Goal: Information Seeking & Learning: Find specific fact

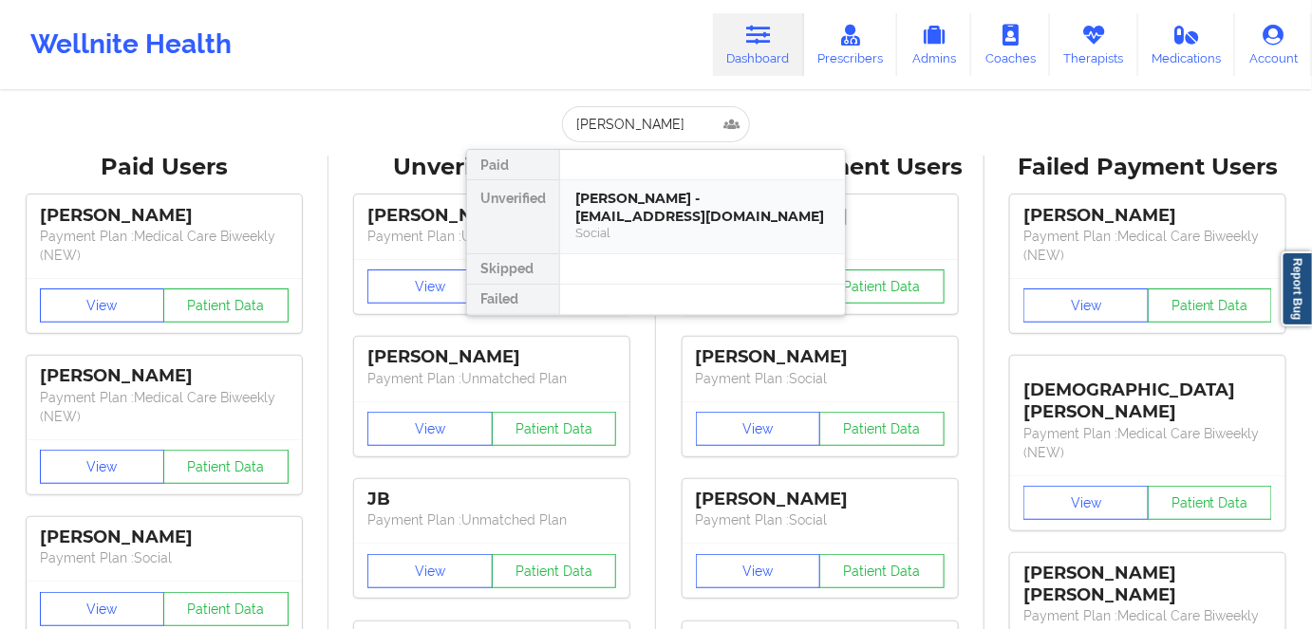
click at [687, 215] on div "[PERSON_NAME] - [EMAIL_ADDRESS][DOMAIN_NAME]" at bounding box center [702, 207] width 254 height 35
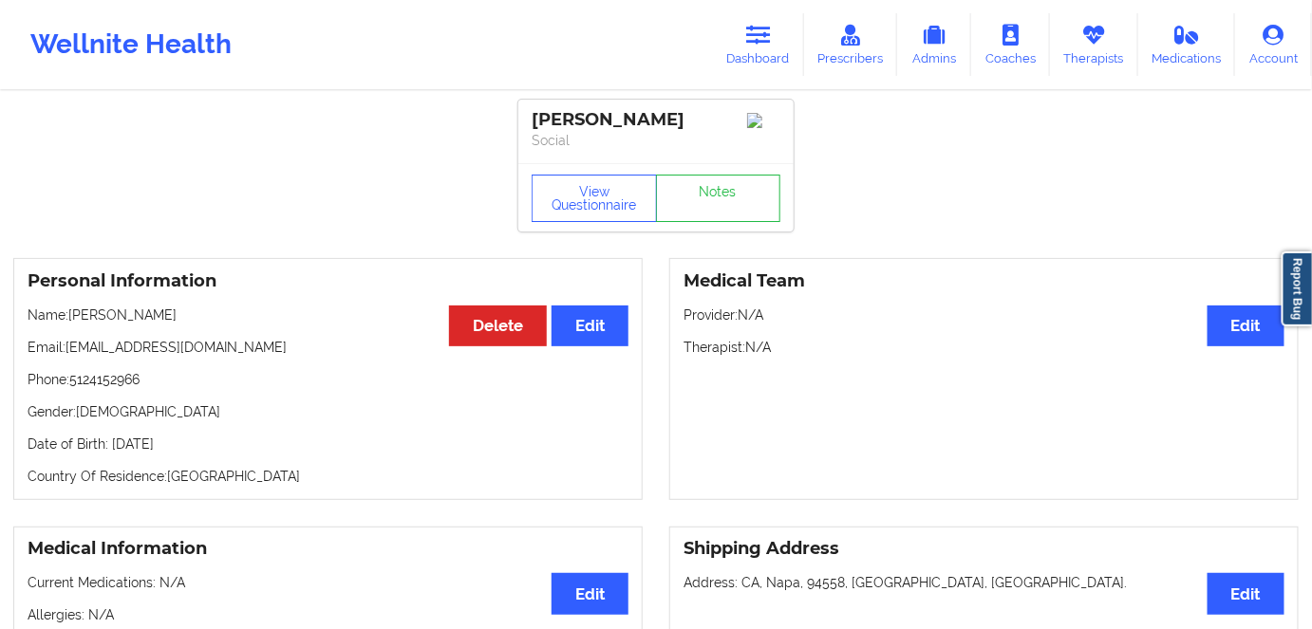
click at [202, 448] on p "Date of Birth: [DEMOGRAPHIC_DATA]" at bounding box center [328, 444] width 601 height 19
click at [202, 447] on p "Date of Birth: [DEMOGRAPHIC_DATA]" at bounding box center [328, 444] width 601 height 19
copy p "1982"
click at [222, 454] on p "Date of Birth: [DEMOGRAPHIC_DATA]" at bounding box center [328, 444] width 601 height 19
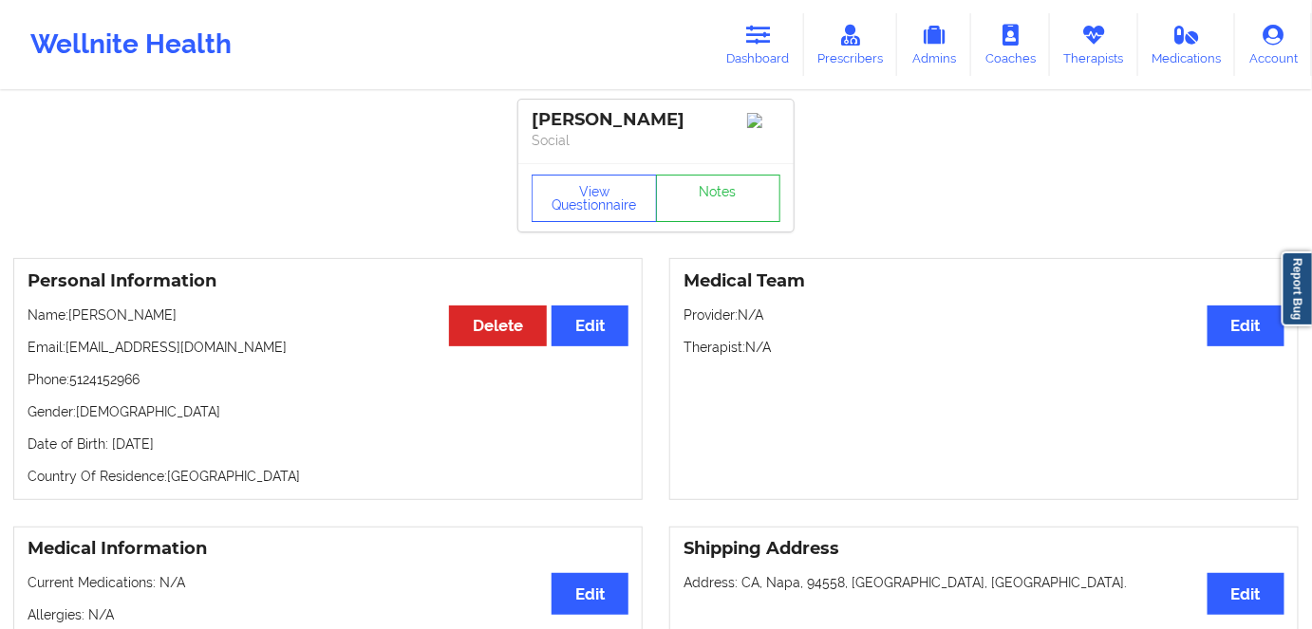
drag, startPoint x: 222, startPoint y: 441, endPoint x: 107, endPoint y: 441, distance: 114.9
click at [107, 441] on p "Date of Birth: [DEMOGRAPHIC_DATA]" at bounding box center [328, 444] width 601 height 19
copy p "[DATE]"
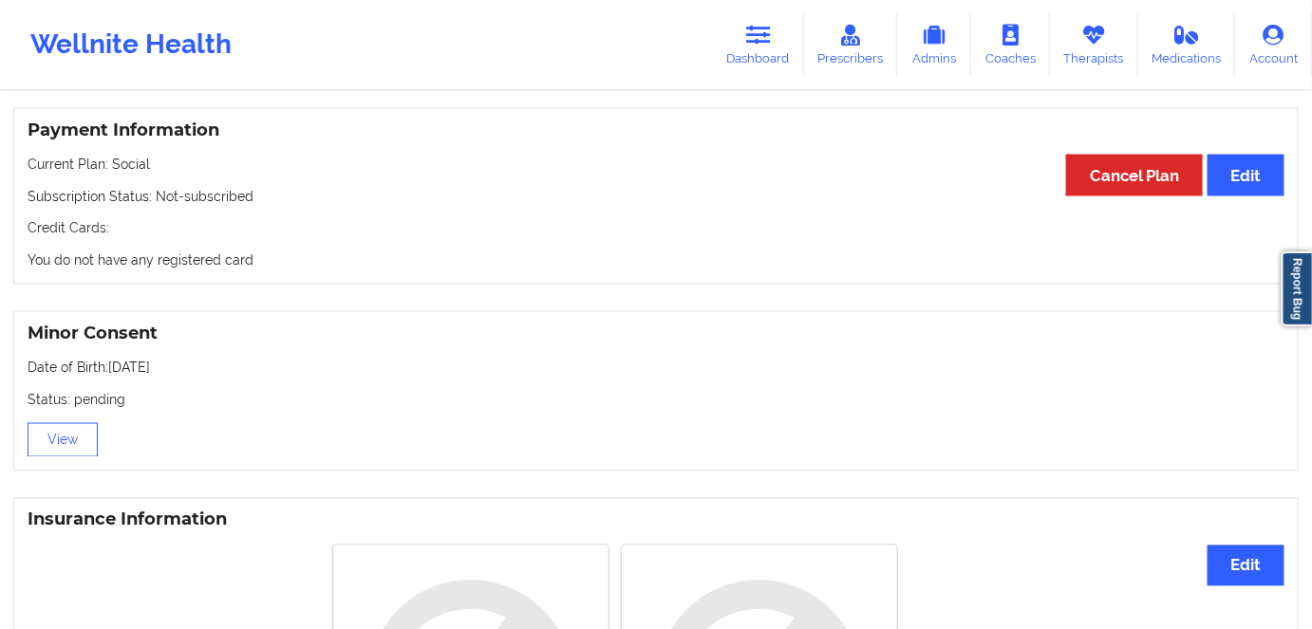
scroll to position [914, 0]
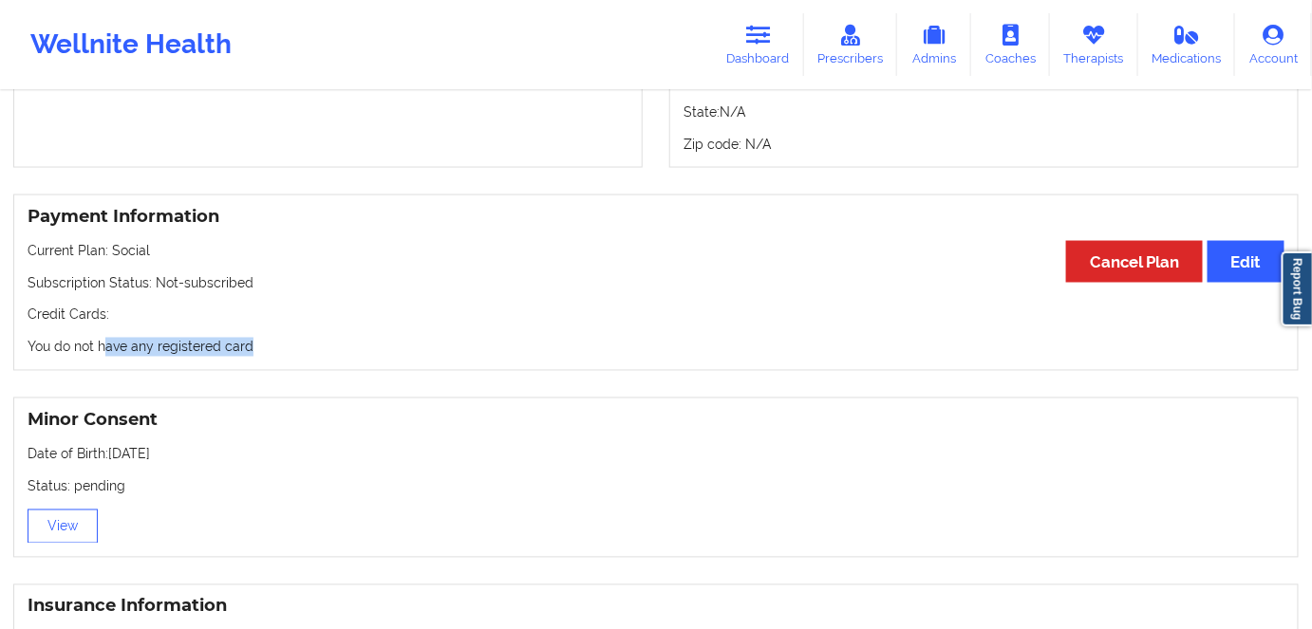
drag, startPoint x: 304, startPoint y: 349, endPoint x: 67, endPoint y: 355, distance: 236.5
click at [92, 355] on p "You do not have any registered card" at bounding box center [656, 347] width 1257 height 19
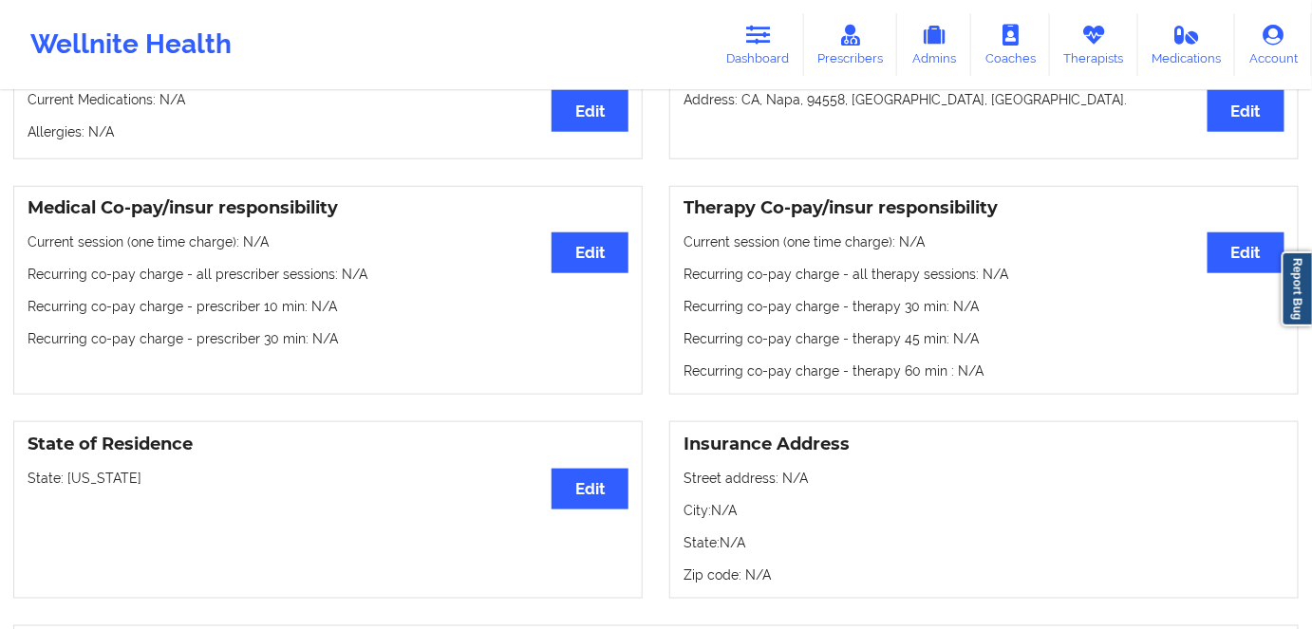
scroll to position [224, 0]
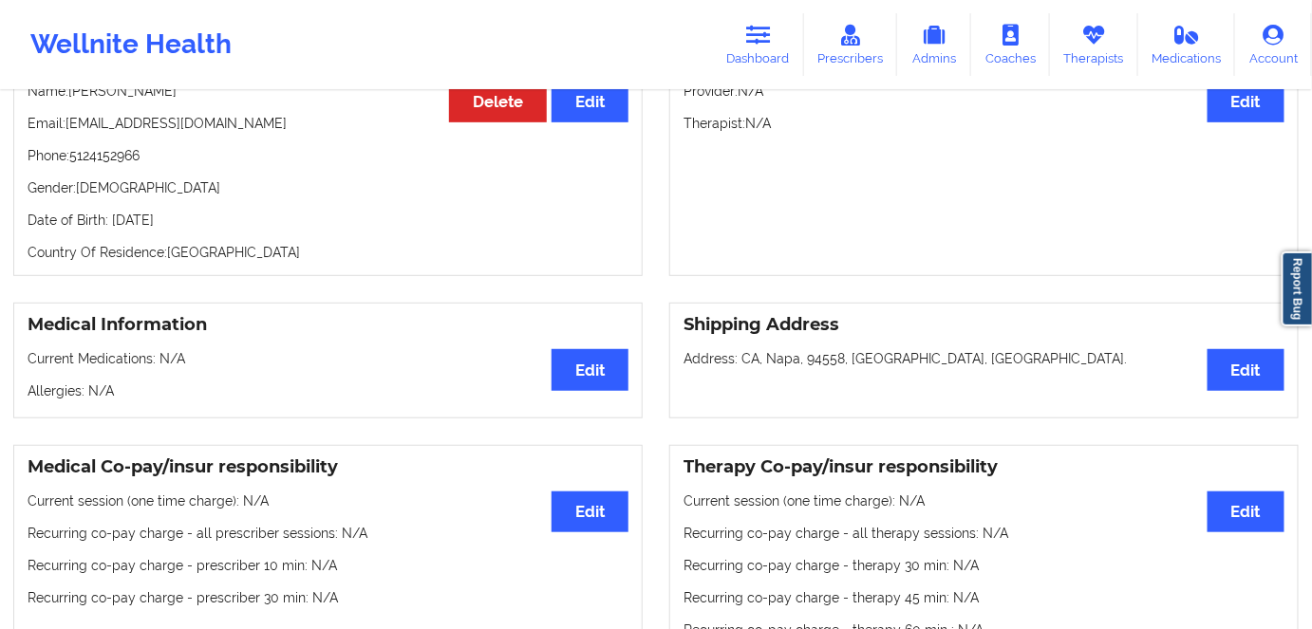
drag, startPoint x: 217, startPoint y: 226, endPoint x: 103, endPoint y: 223, distance: 114.0
click at [105, 223] on p "Date of Birth: [DEMOGRAPHIC_DATA]" at bounding box center [328, 220] width 601 height 19
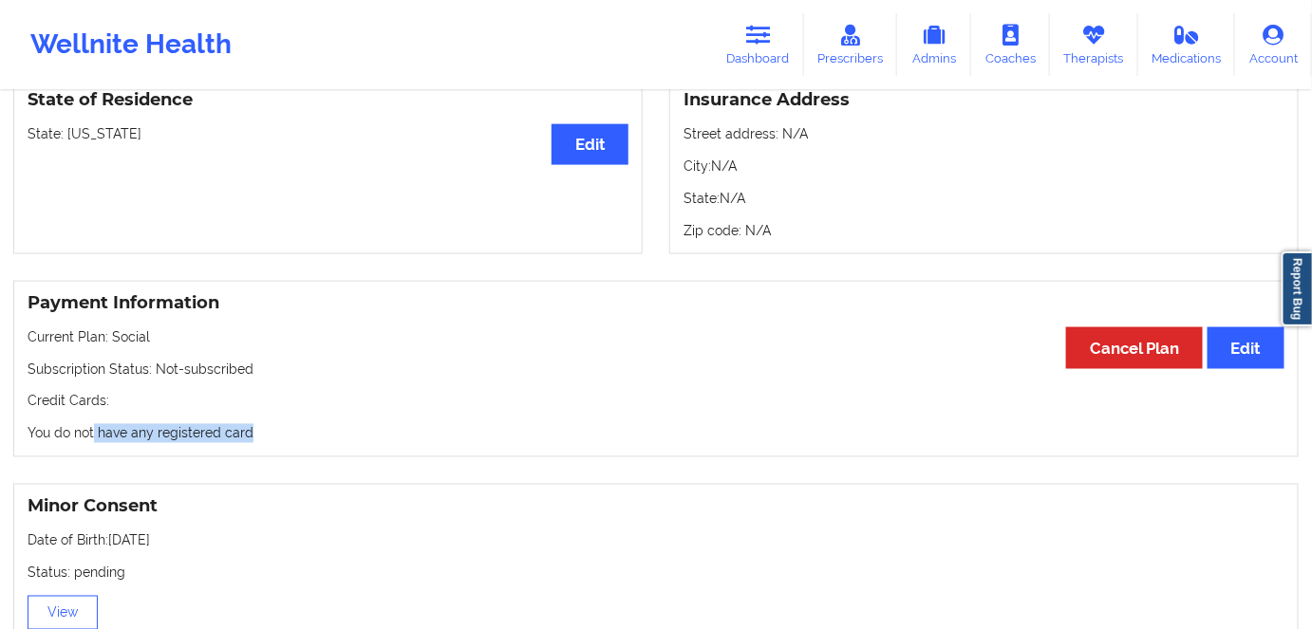
scroll to position [914, 0]
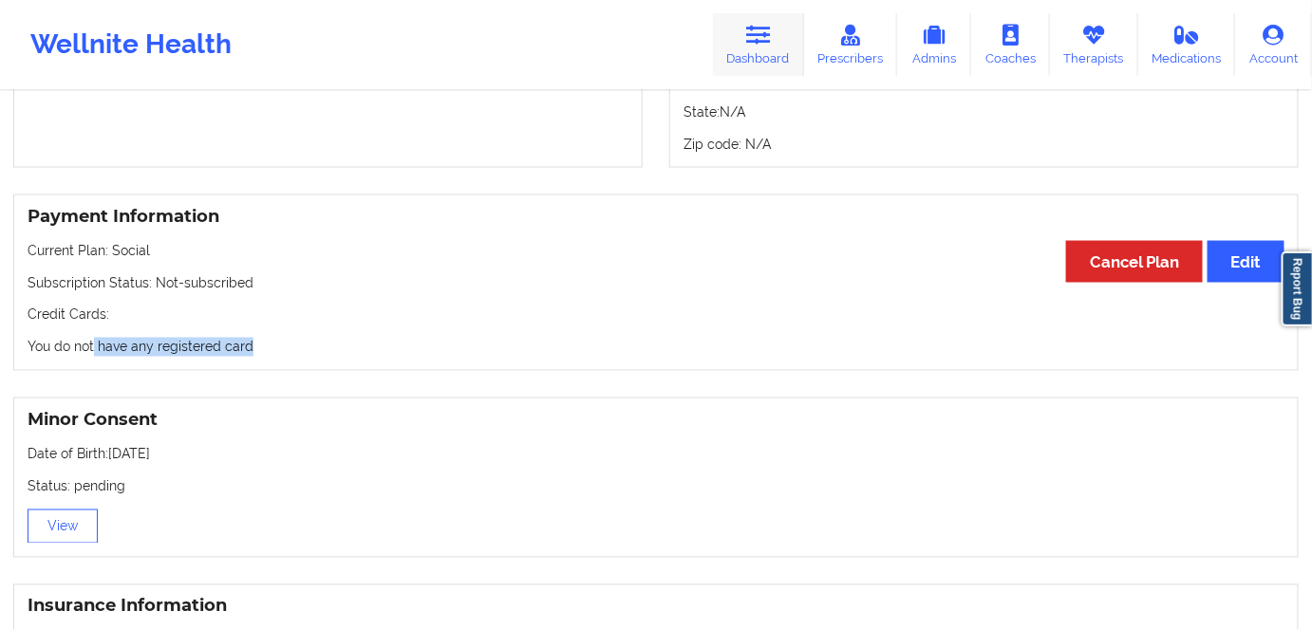
click at [747, 28] on link "Dashboard" at bounding box center [758, 44] width 91 height 63
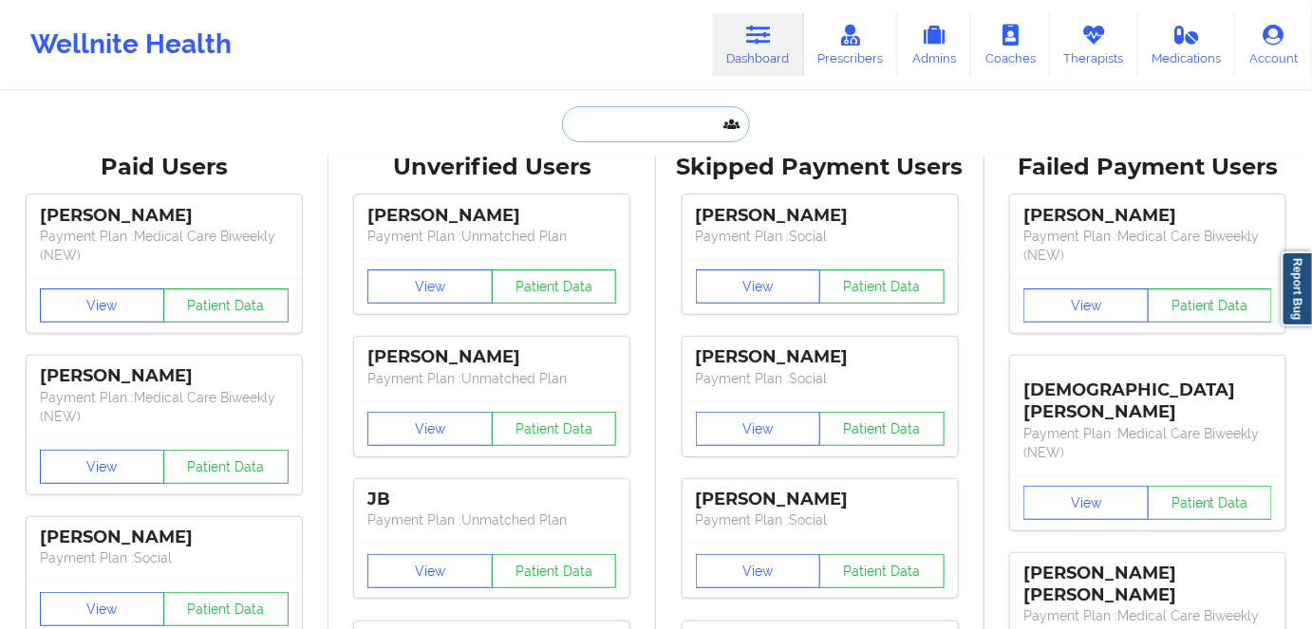
click at [638, 137] on input "text" at bounding box center [656, 124] width 188 height 36
paste input "[PERSON_NAME]"
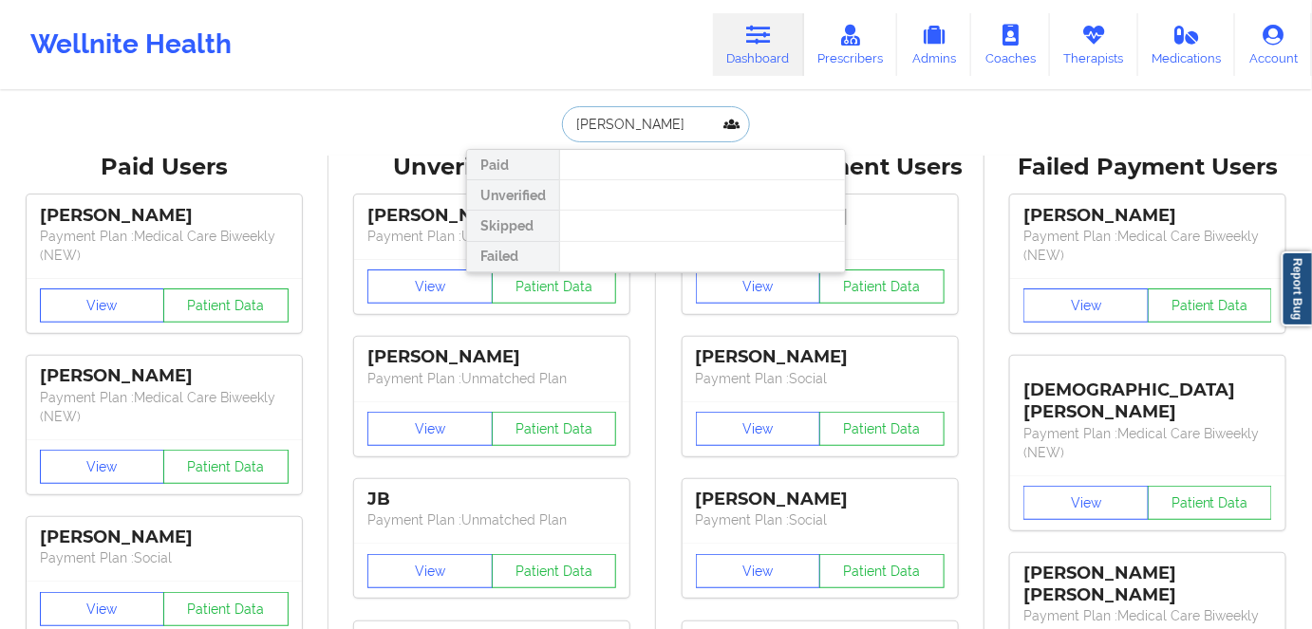
drag, startPoint x: 696, startPoint y: 128, endPoint x: 534, endPoint y: 125, distance: 162.4
click at [534, 125] on div "[PERSON_NAME] Paid Unverified Skipped Failed" at bounding box center [656, 124] width 380 height 36
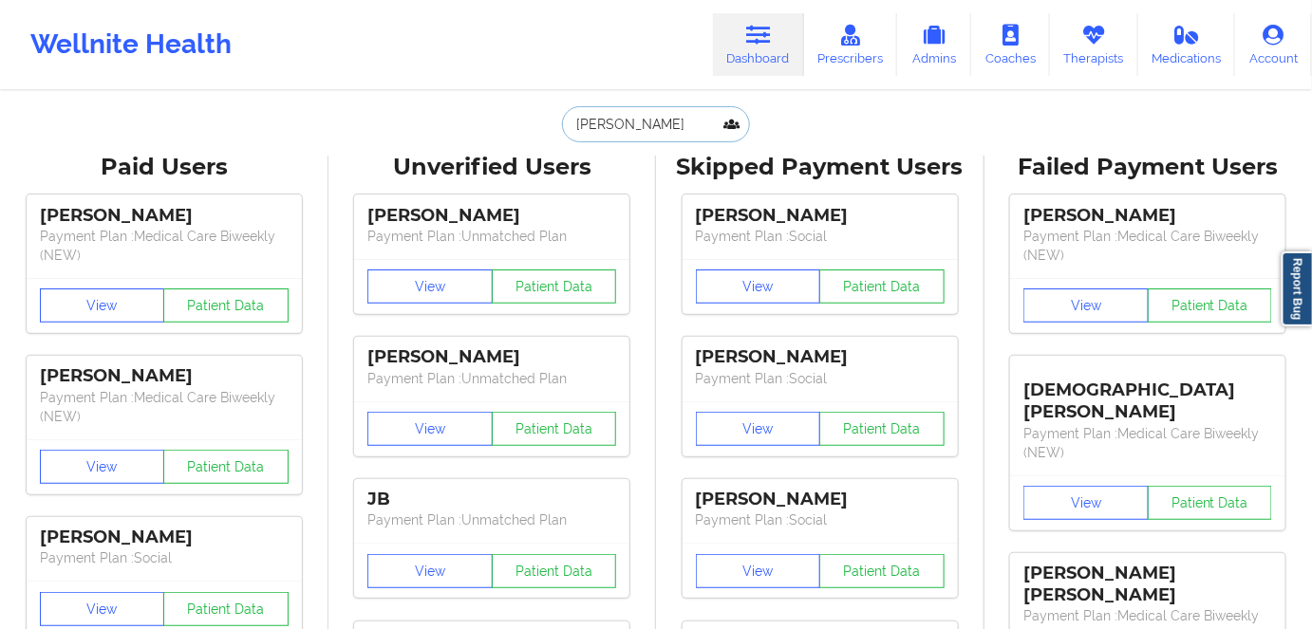
paste input "[EMAIL_ADDRESS][DOMAIN_NAME]"
type input "[EMAIL_ADDRESS][DOMAIN_NAME]"
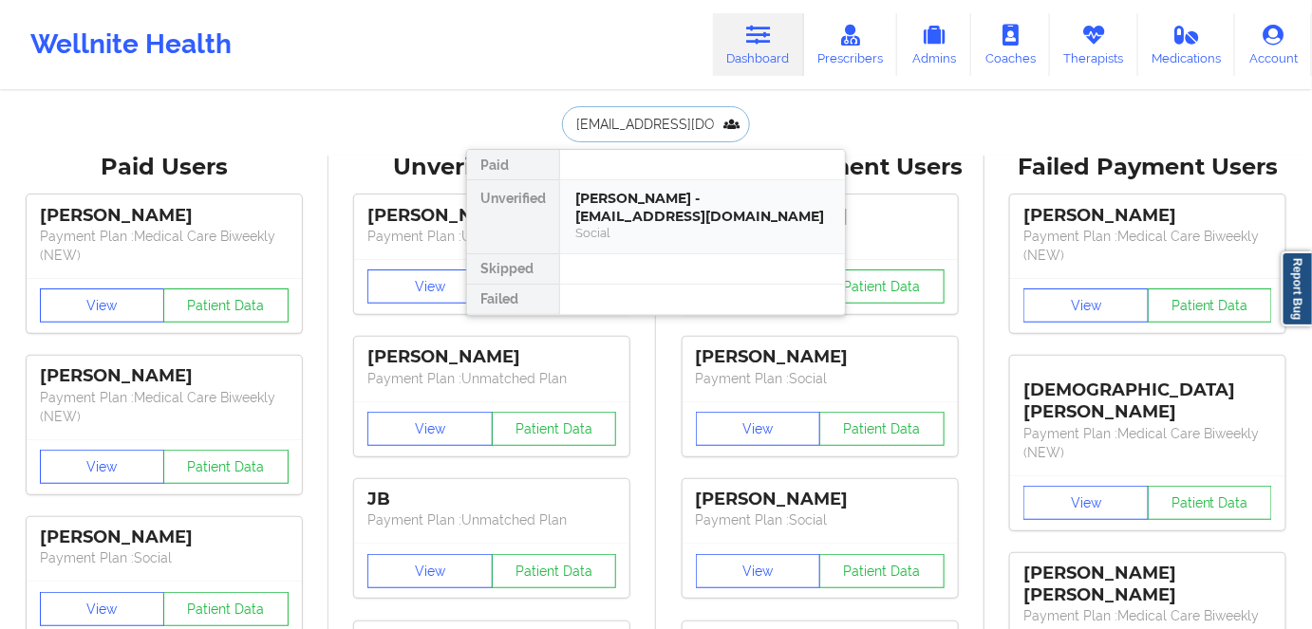
click at [693, 216] on div "[PERSON_NAME] - [EMAIL_ADDRESS][DOMAIN_NAME]" at bounding box center [702, 207] width 254 height 35
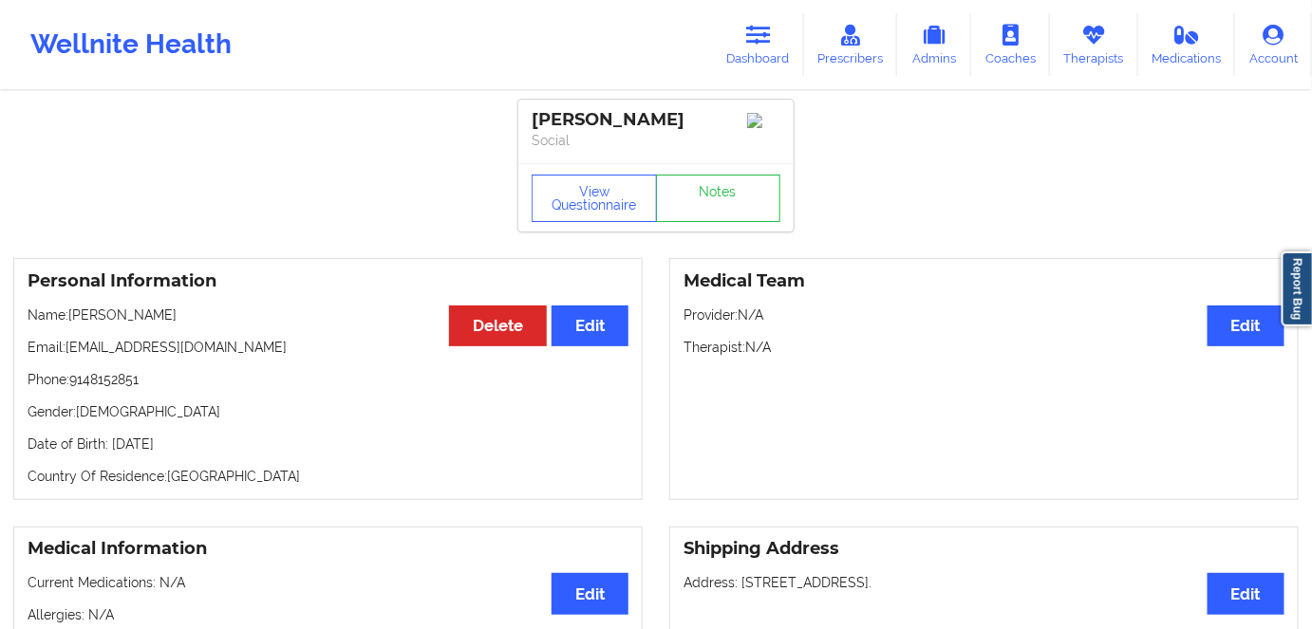
click at [223, 447] on p "Date of Birth: [DEMOGRAPHIC_DATA]" at bounding box center [328, 444] width 601 height 19
copy p "1962"
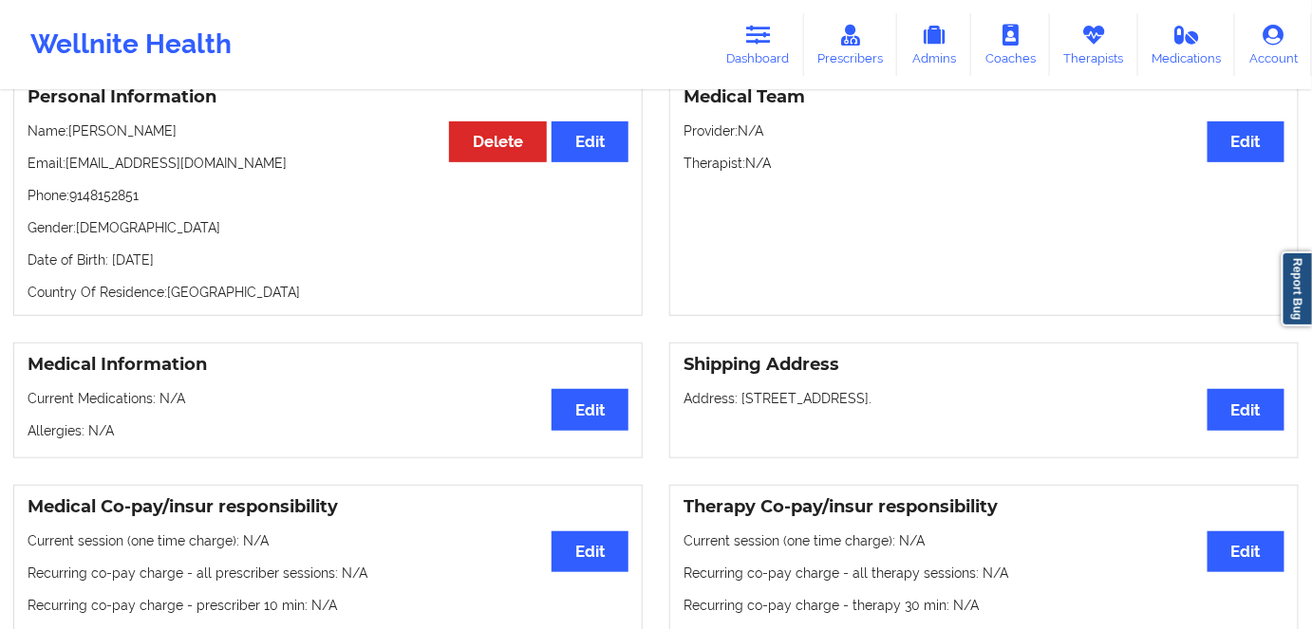
scroll to position [85, 0]
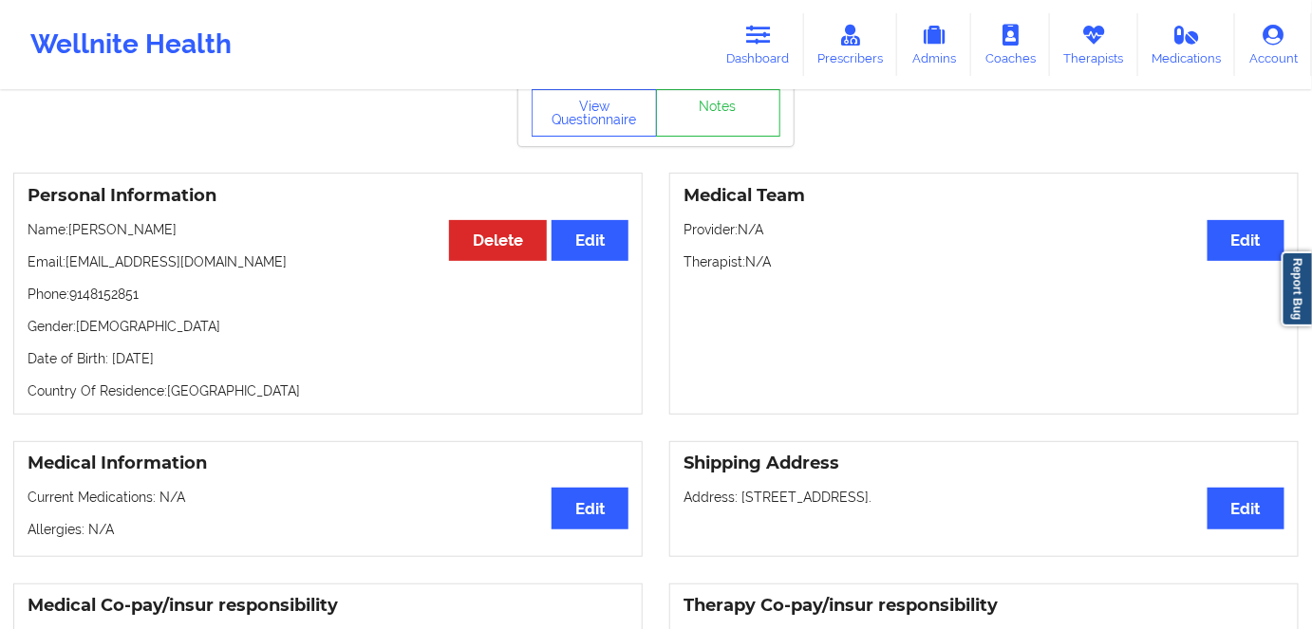
drag, startPoint x: 260, startPoint y: 377, endPoint x: 243, endPoint y: 364, distance: 21.7
click at [260, 378] on div "Personal Information Edit Delete Name: [PERSON_NAME] Email: [EMAIL_ADDRESS][DOM…" at bounding box center [327, 294] width 629 height 242
drag, startPoint x: 244, startPoint y: 363, endPoint x: 111, endPoint y: 349, distance: 133.6
click at [111, 349] on div "Personal Information Edit Delete Name: [PERSON_NAME] Email: [EMAIL_ADDRESS][DOM…" at bounding box center [327, 294] width 629 height 242
copy p "[DATE]"
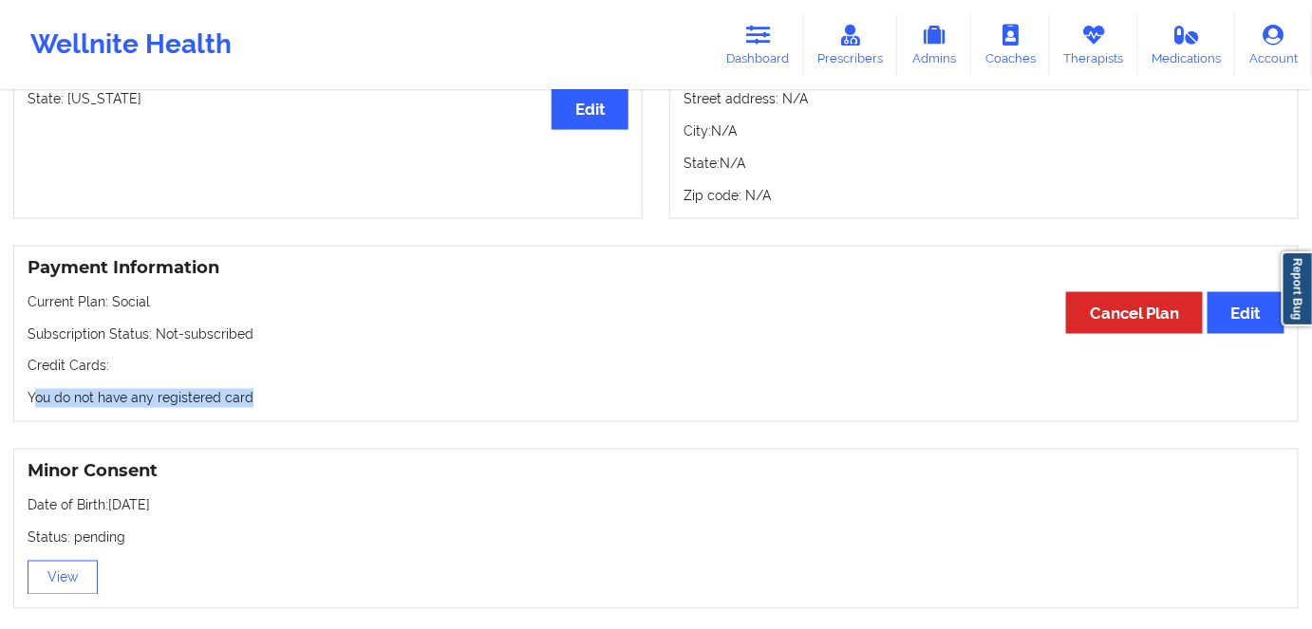
drag, startPoint x: 291, startPoint y: 388, endPoint x: 1, endPoint y: 391, distance: 289.6
click at [0, 391] on div "Payment Information Edit Cancel Plan Current Plan: Social Subscription Status: …" at bounding box center [656, 335] width 1312 height 178
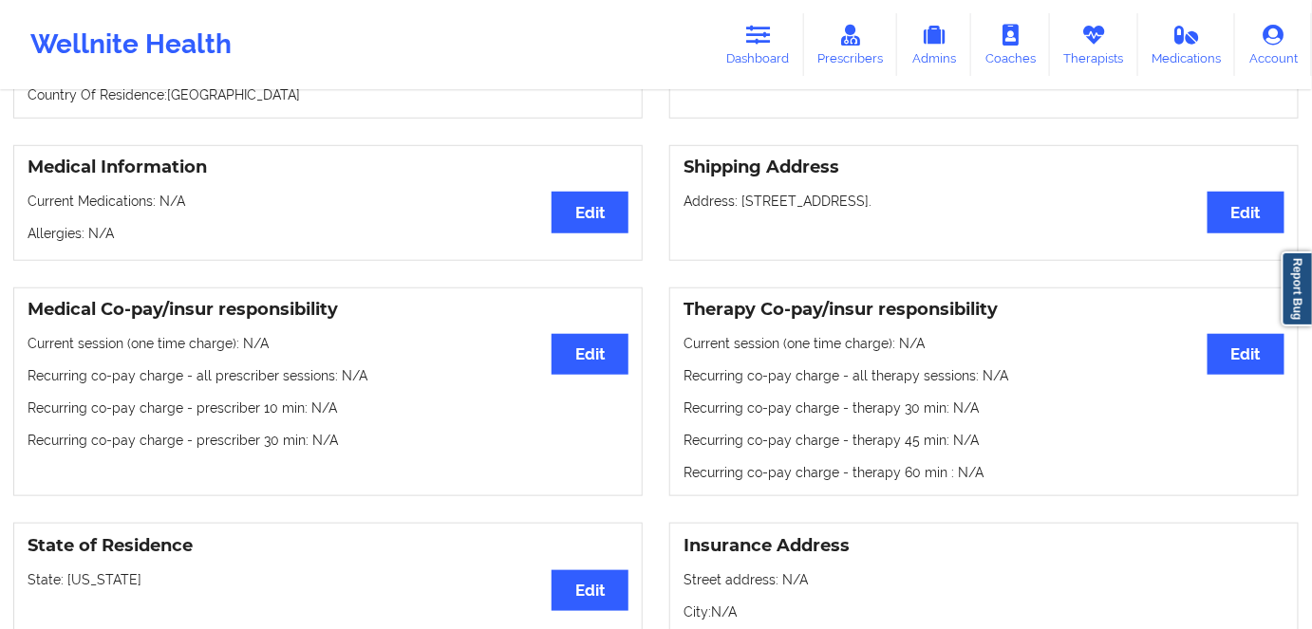
scroll to position [172, 0]
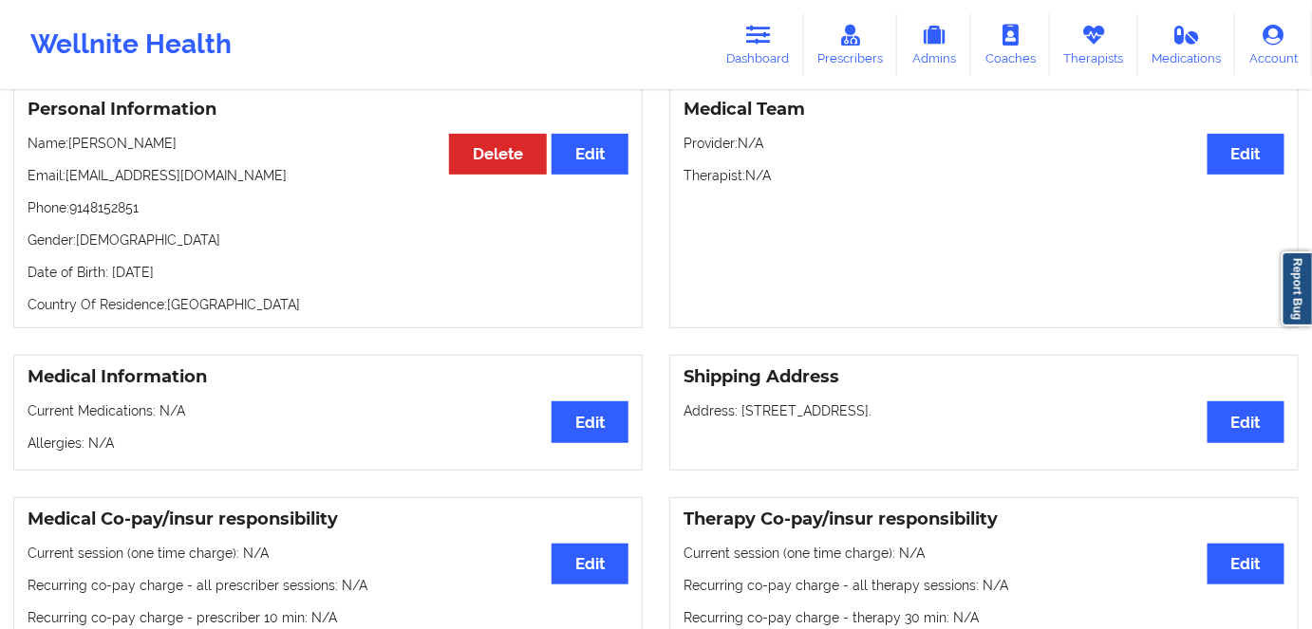
click at [136, 272] on p "Date of Birth: [DEMOGRAPHIC_DATA]" at bounding box center [328, 272] width 601 height 19
click at [744, 24] on link "Dashboard" at bounding box center [758, 44] width 91 height 63
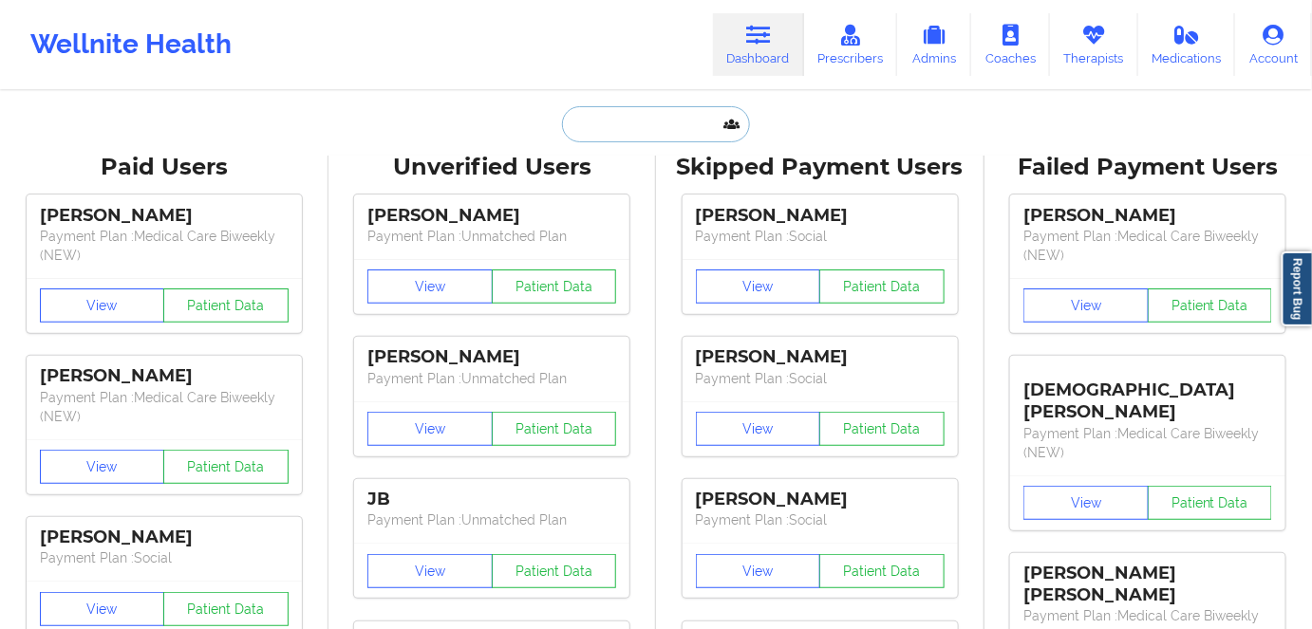
click at [638, 138] on input "text" at bounding box center [656, 124] width 188 height 36
paste input "[PERSON_NAME]"
type input "[PERSON_NAME]"
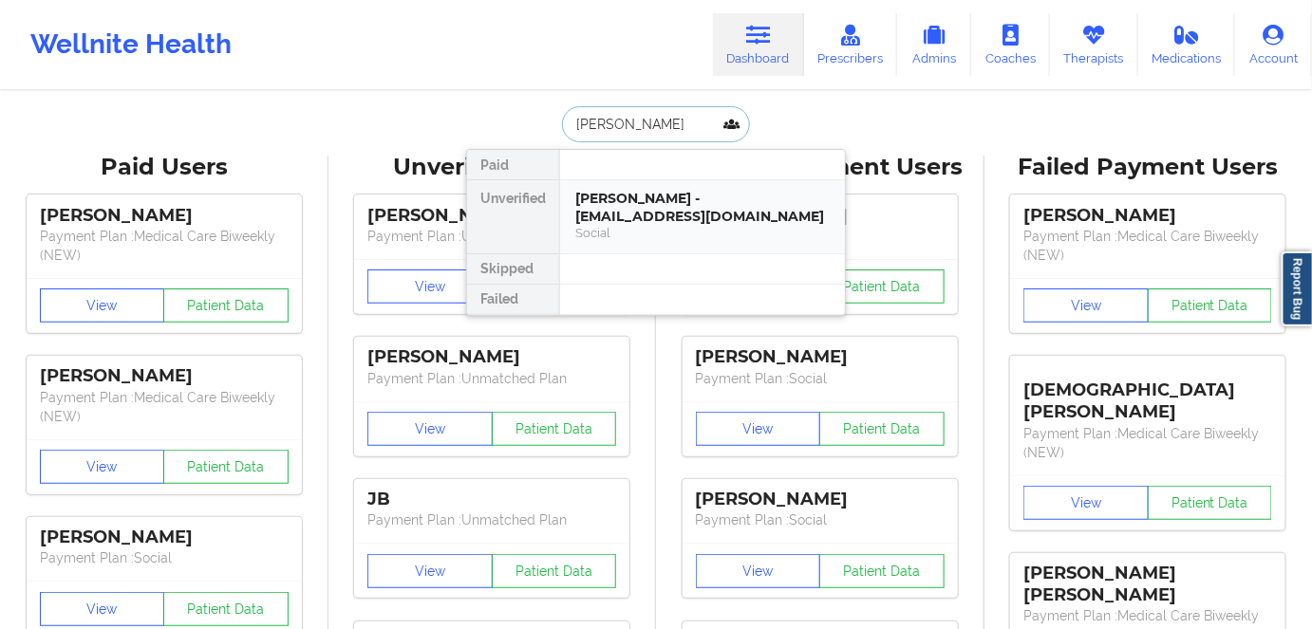
click at [693, 216] on div "[PERSON_NAME] - [EMAIL_ADDRESS][DOMAIN_NAME]" at bounding box center [702, 207] width 254 height 35
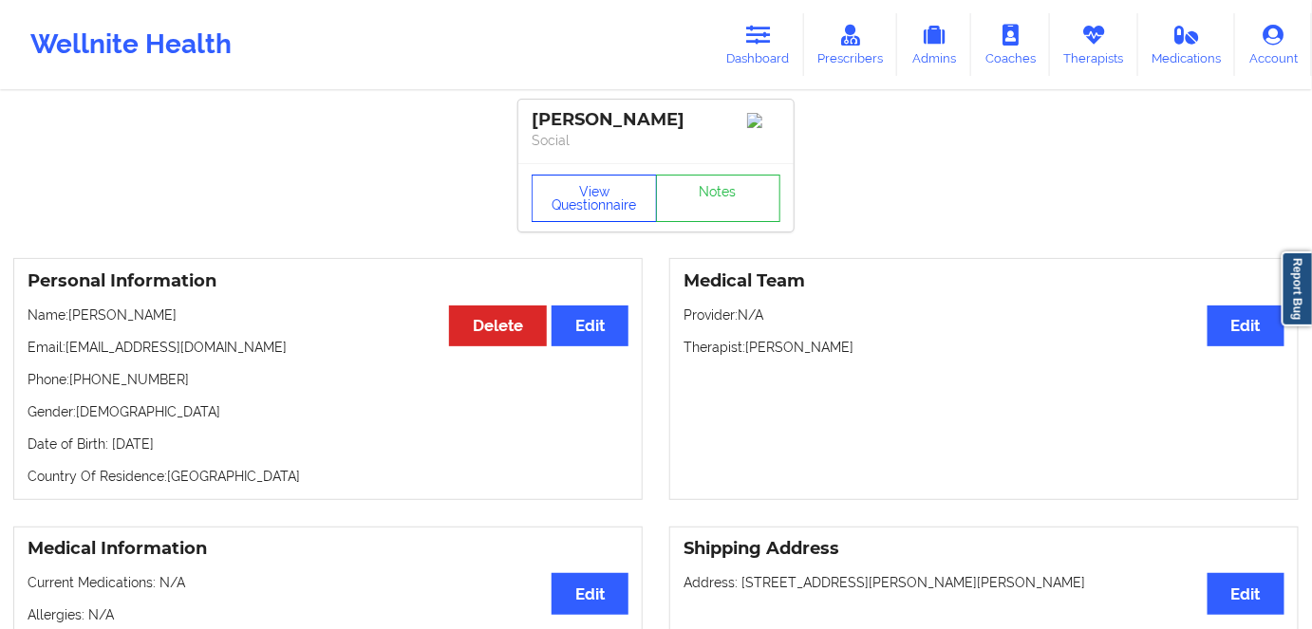
drag, startPoint x: 630, startPoint y: 194, endPoint x: 635, endPoint y: 182, distance: 12.3
click at [630, 194] on button "View Questionnaire" at bounding box center [594, 198] width 125 height 47
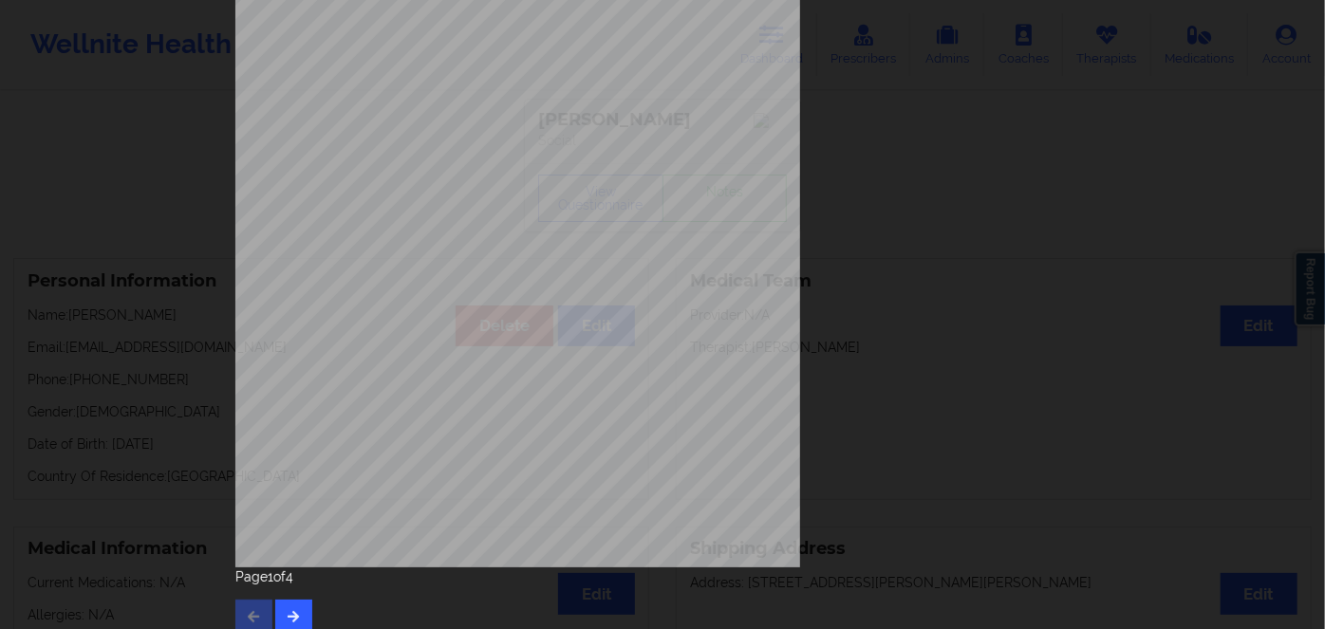
scroll to position [275, 0]
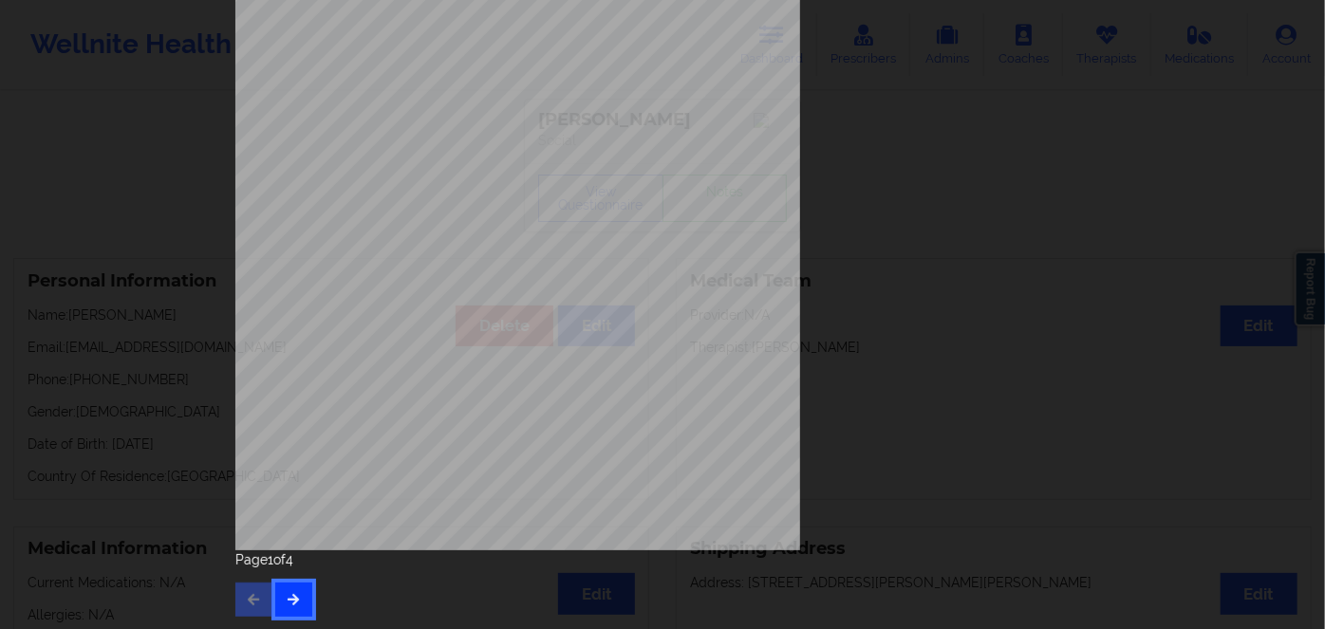
click at [287, 585] on button "button" at bounding box center [293, 600] width 37 height 34
click at [286, 598] on icon "button" at bounding box center [294, 598] width 16 height 11
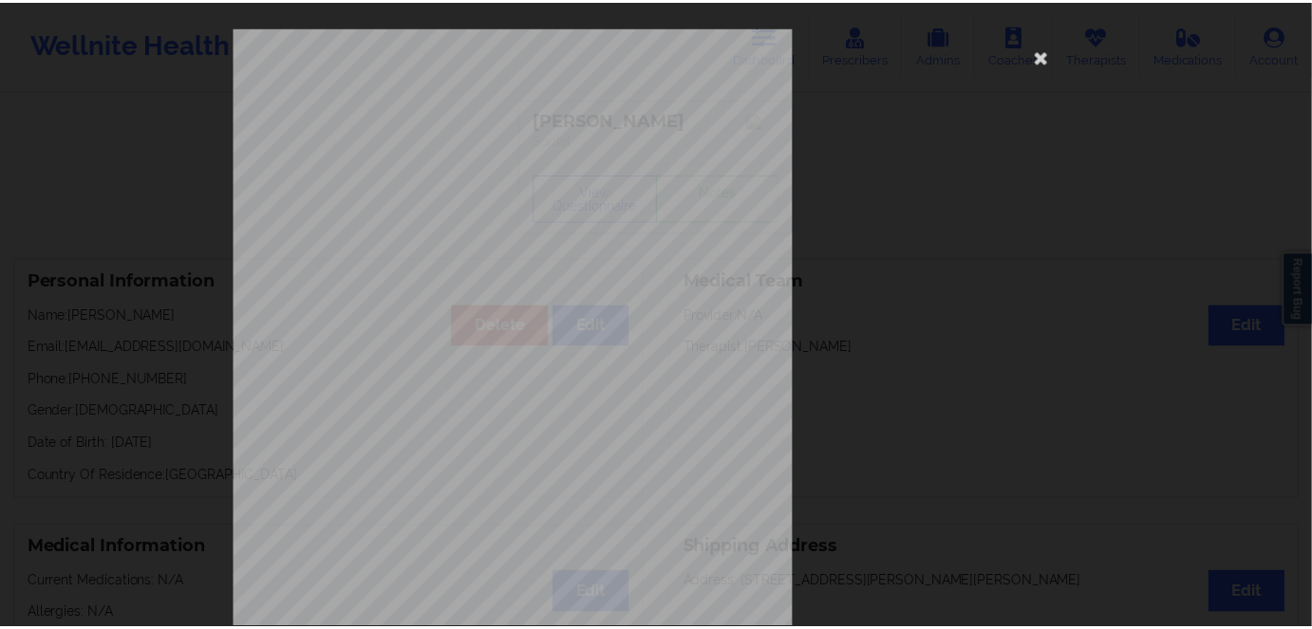
scroll to position [0, 0]
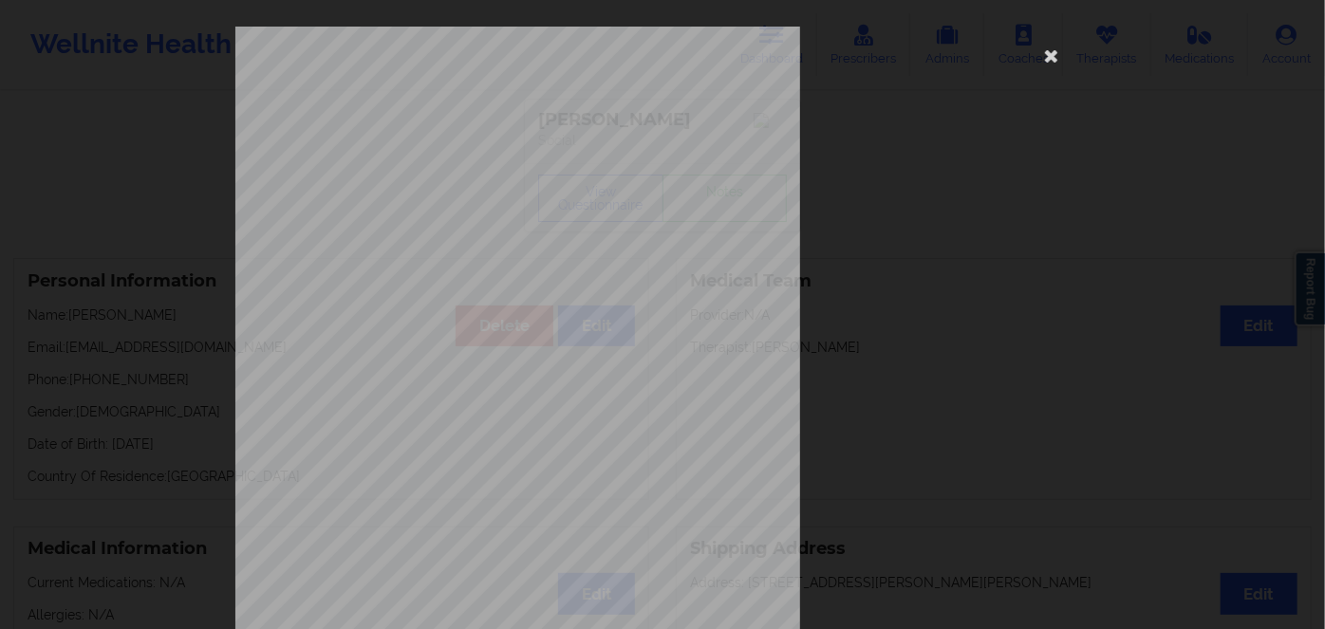
click at [476, 139] on span "Insurance Member ID for patient" at bounding box center [502, 134] width 143 height 10
click at [473, 146] on span "Vwh957m89913" at bounding box center [464, 146] width 62 height 9
copy span "Vwh957m89913"
click at [1048, 49] on icon at bounding box center [1052, 55] width 30 height 30
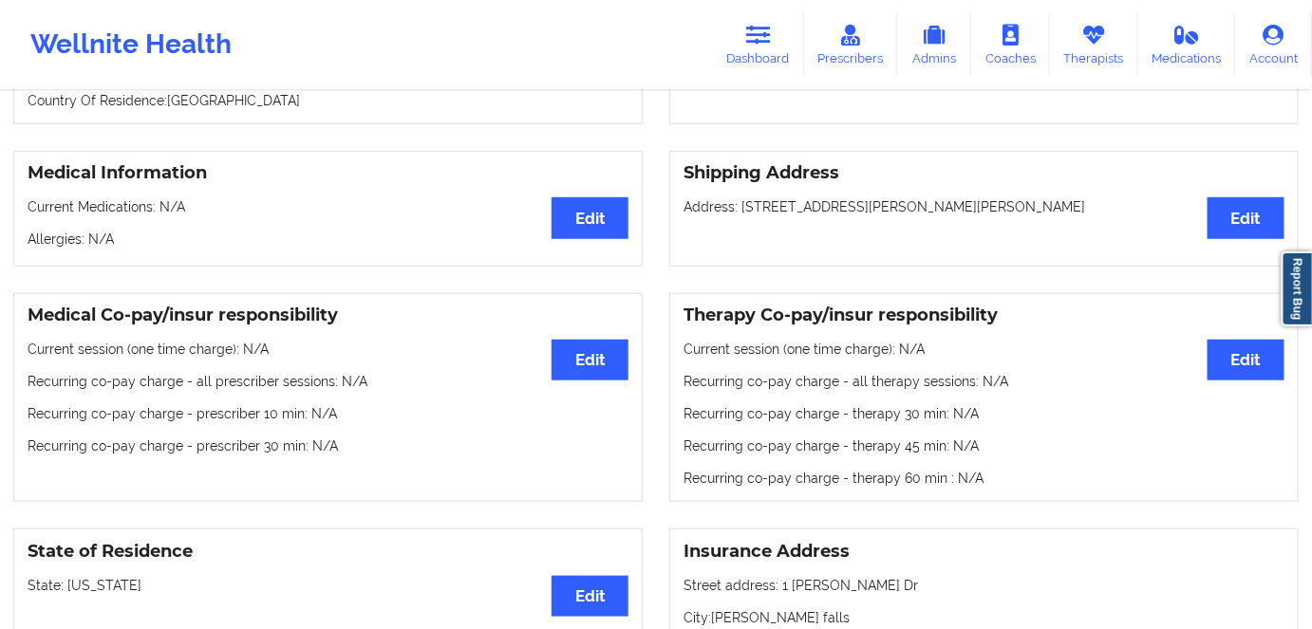
scroll to position [172, 0]
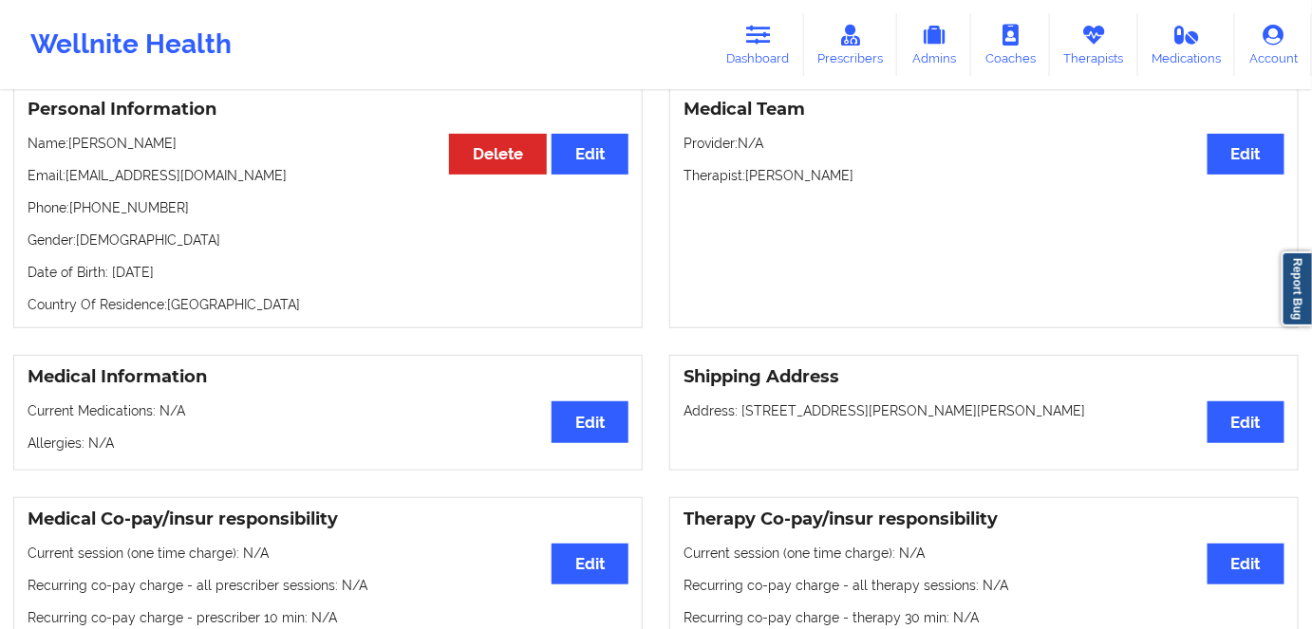
click at [195, 274] on p "Date of Birth: [DEMOGRAPHIC_DATA]" at bounding box center [328, 272] width 601 height 19
copy p "2003"
drag, startPoint x: 179, startPoint y: 142, endPoint x: 73, endPoint y: 141, distance: 106.4
click at [73, 141] on p "Name: [PERSON_NAME]" at bounding box center [328, 143] width 601 height 19
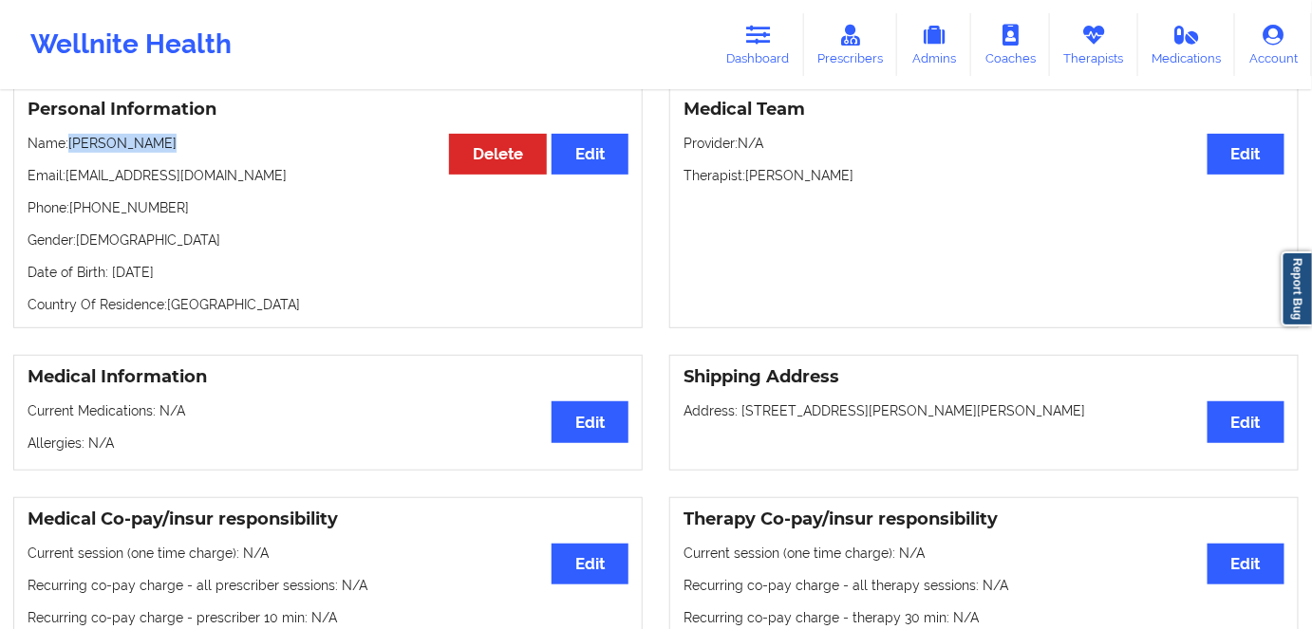
copy p "[PERSON_NAME]"
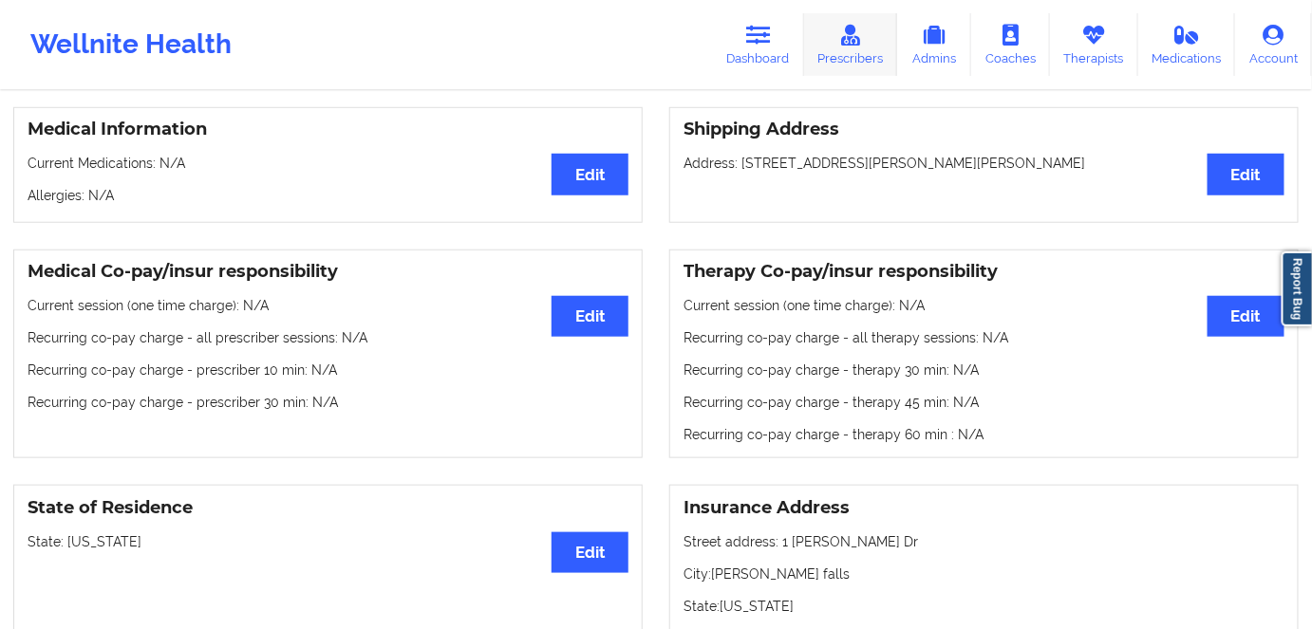
scroll to position [345, 0]
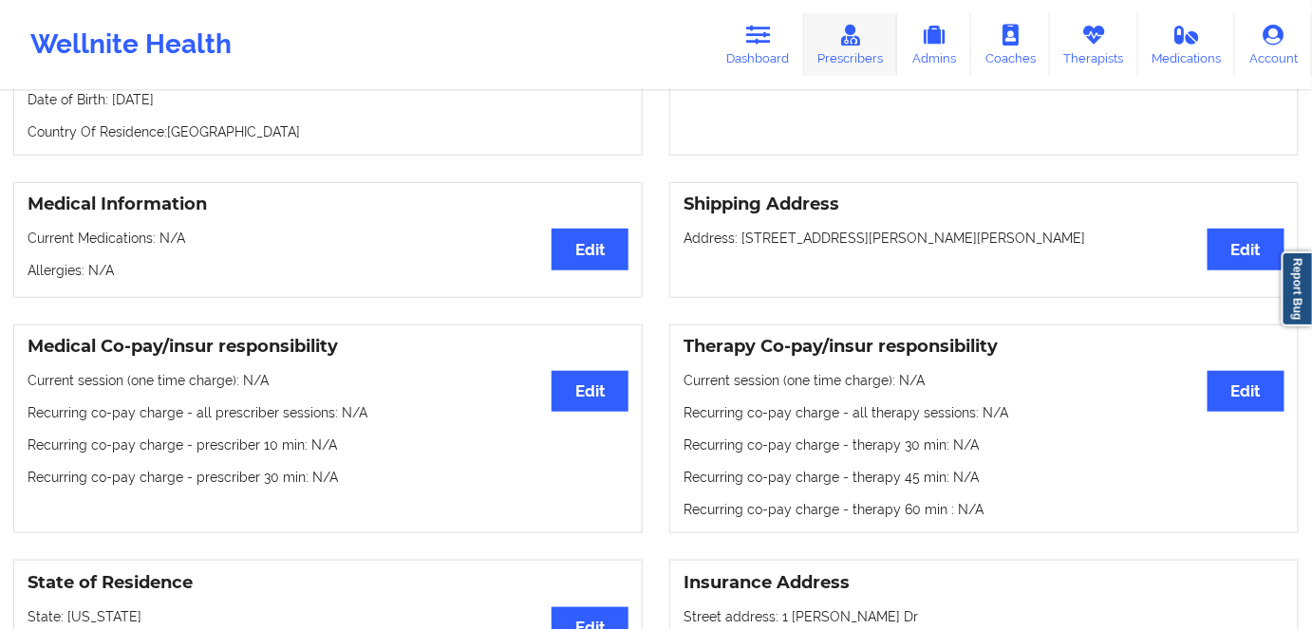
click at [815, 57] on link "Prescribers" at bounding box center [851, 44] width 94 height 63
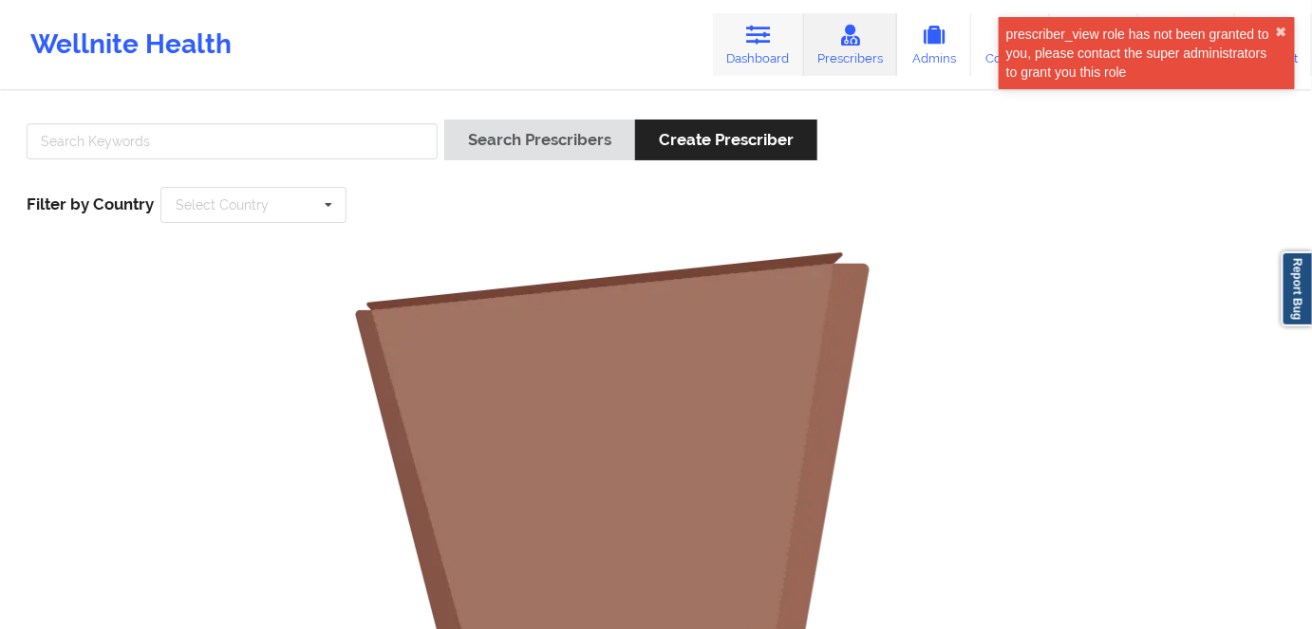
click at [740, 34] on link "Dashboard" at bounding box center [758, 44] width 91 height 63
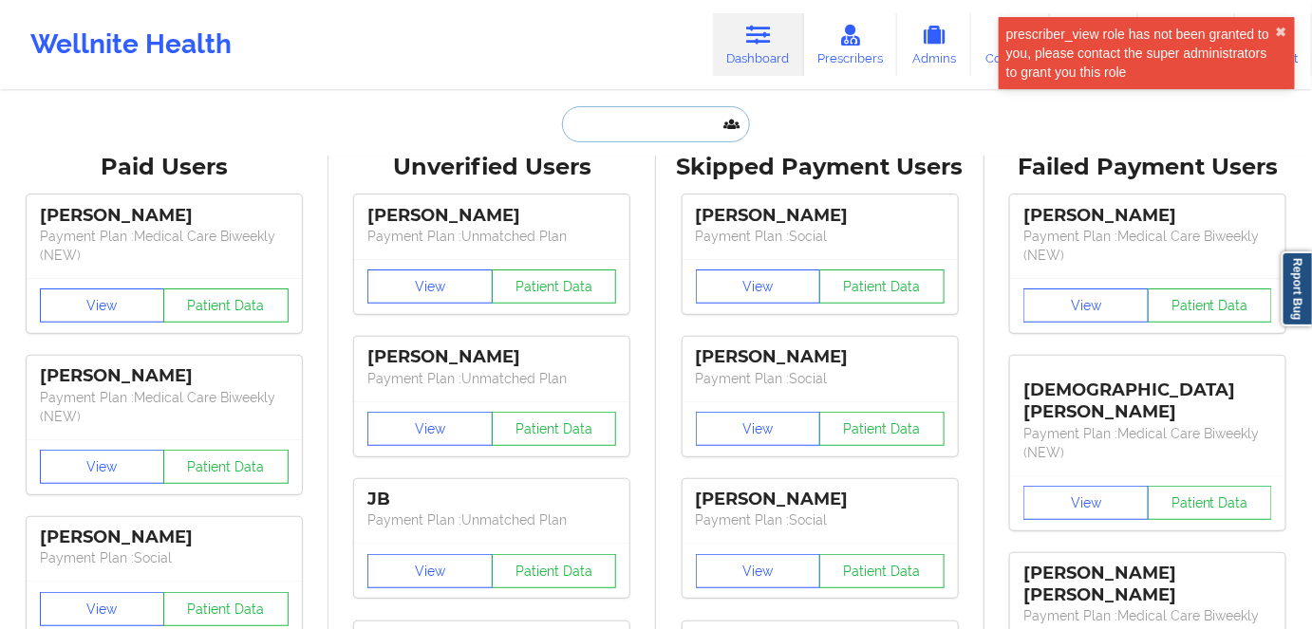
click at [638, 117] on input "text" at bounding box center [656, 124] width 188 height 36
paste input "[PERSON_NAME]"
type input "[PERSON_NAME]"
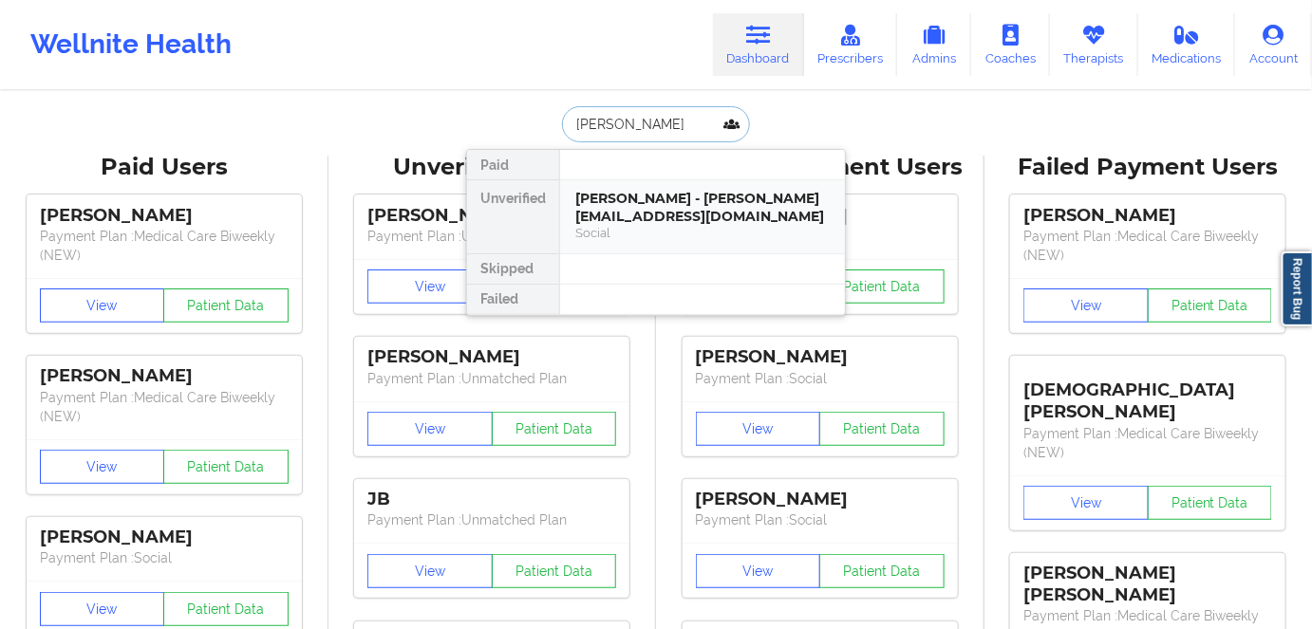
click at [698, 213] on div "[PERSON_NAME] - [PERSON_NAME][EMAIL_ADDRESS][DOMAIN_NAME]" at bounding box center [702, 207] width 254 height 35
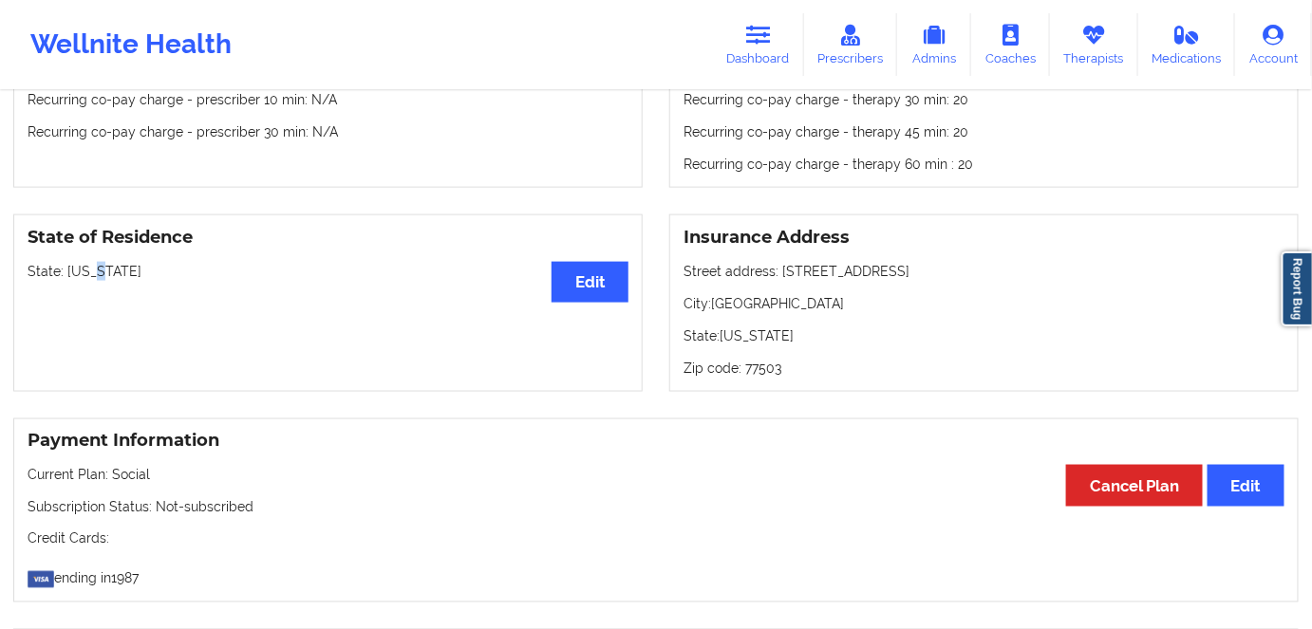
drag, startPoint x: 126, startPoint y: 262, endPoint x: 67, endPoint y: 272, distance: 59.8
click at [67, 270] on div "State of Residence Edit State: [US_STATE]" at bounding box center [327, 304] width 629 height 178
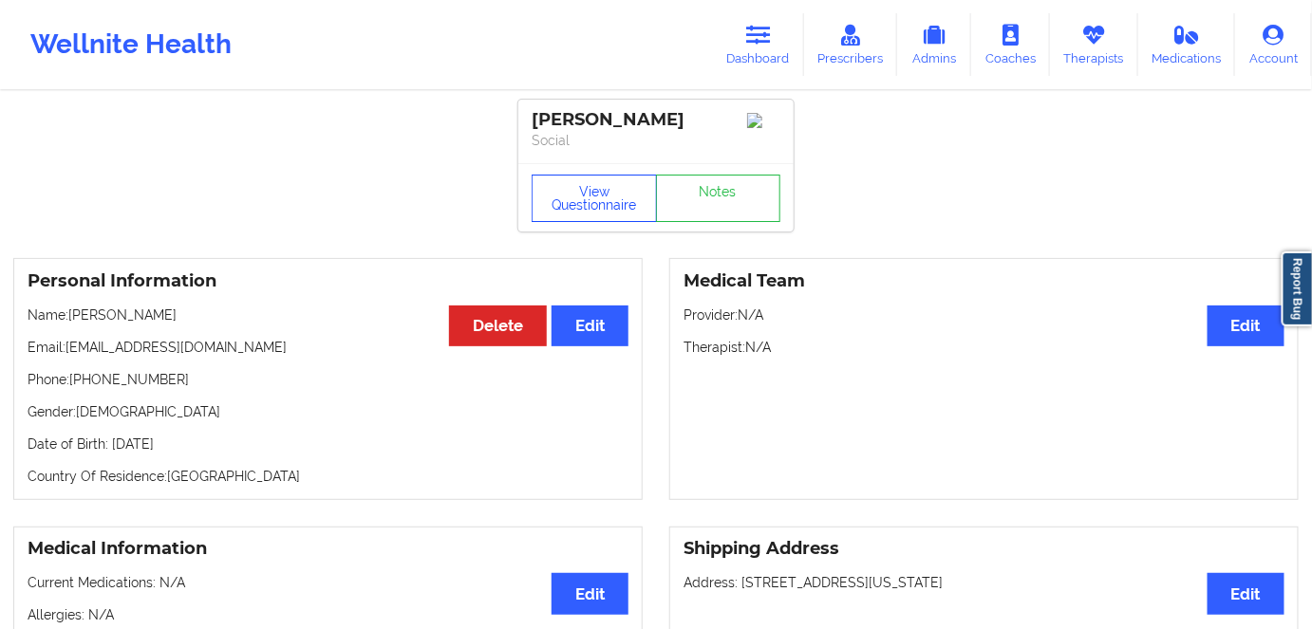
drag, startPoint x: 574, startPoint y: 176, endPoint x: 577, endPoint y: 185, distance: 9.9
click at [575, 176] on div "View Questionnaire Notes" at bounding box center [655, 197] width 275 height 68
drag, startPoint x: 583, startPoint y: 208, endPoint x: 614, endPoint y: 188, distance: 37.1
click at [586, 209] on button "View Questionnaire" at bounding box center [594, 198] width 125 height 47
click at [595, 202] on button "View Questionnaire" at bounding box center [594, 198] width 125 height 47
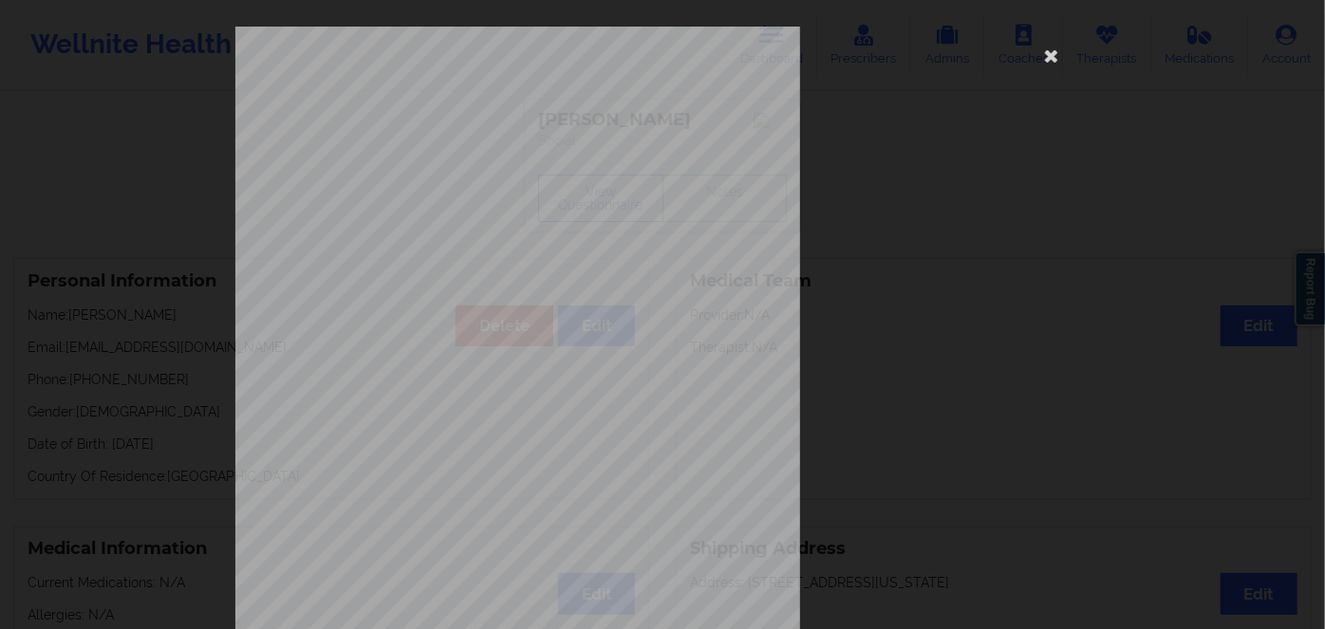
scroll to position [275, 0]
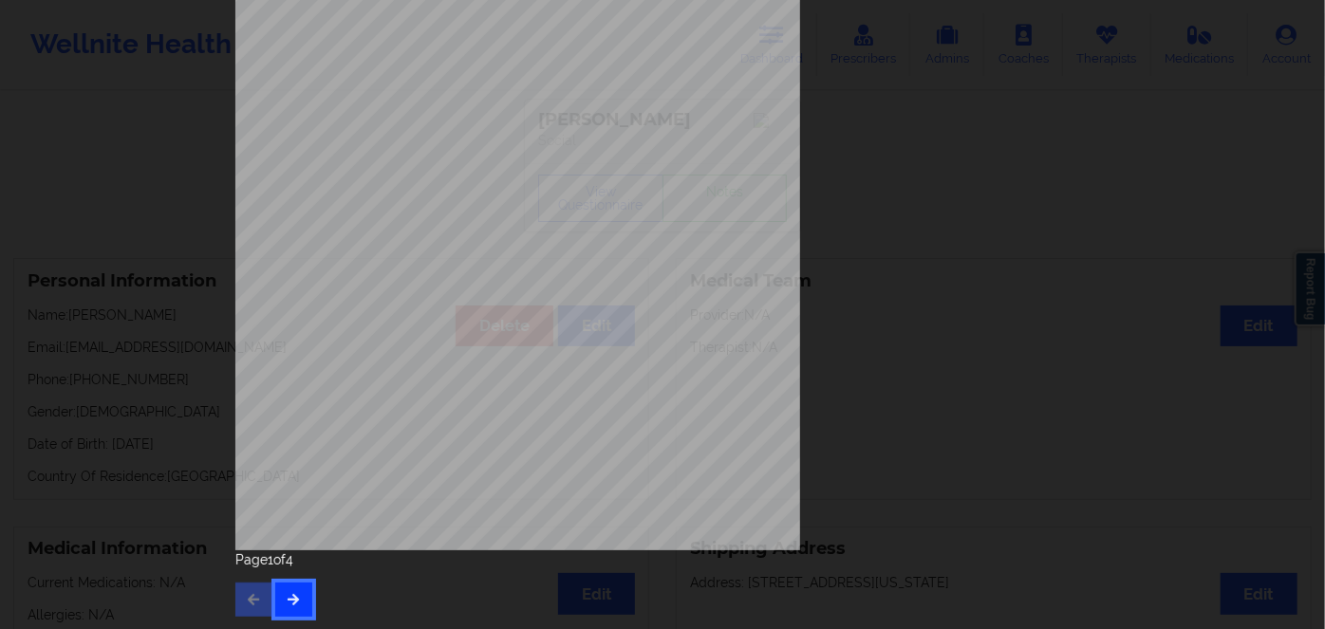
click at [286, 600] on icon "button" at bounding box center [294, 598] width 16 height 11
click at [294, 595] on icon "button" at bounding box center [294, 598] width 16 height 11
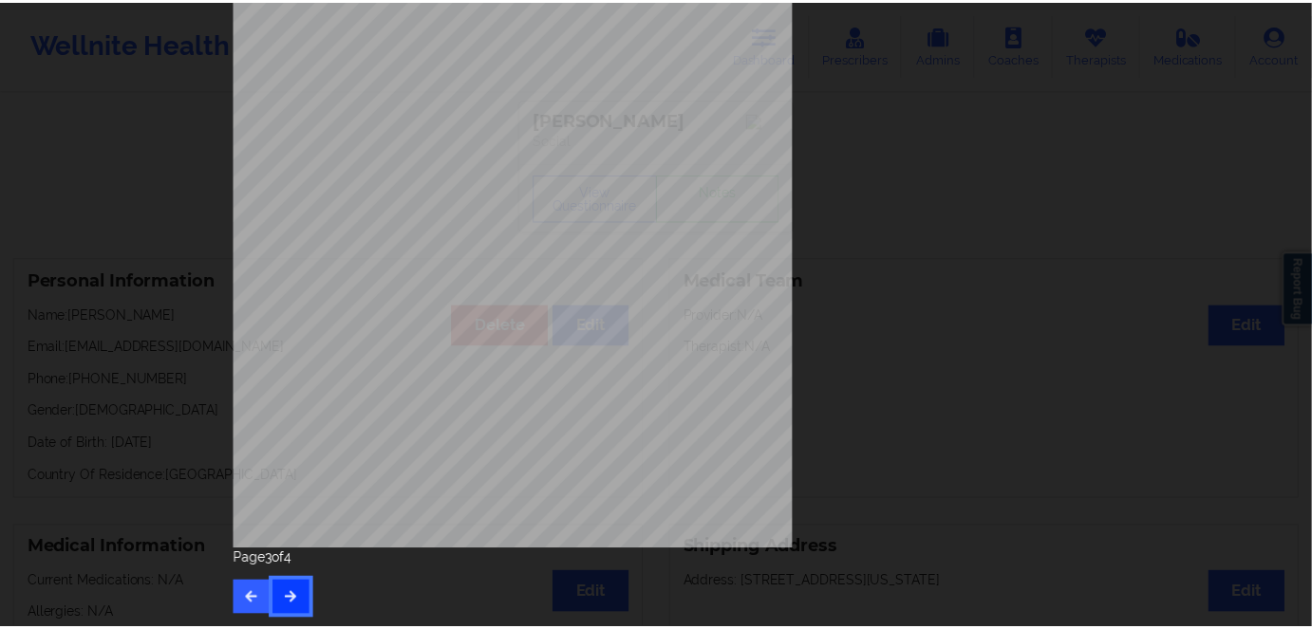
scroll to position [0, 0]
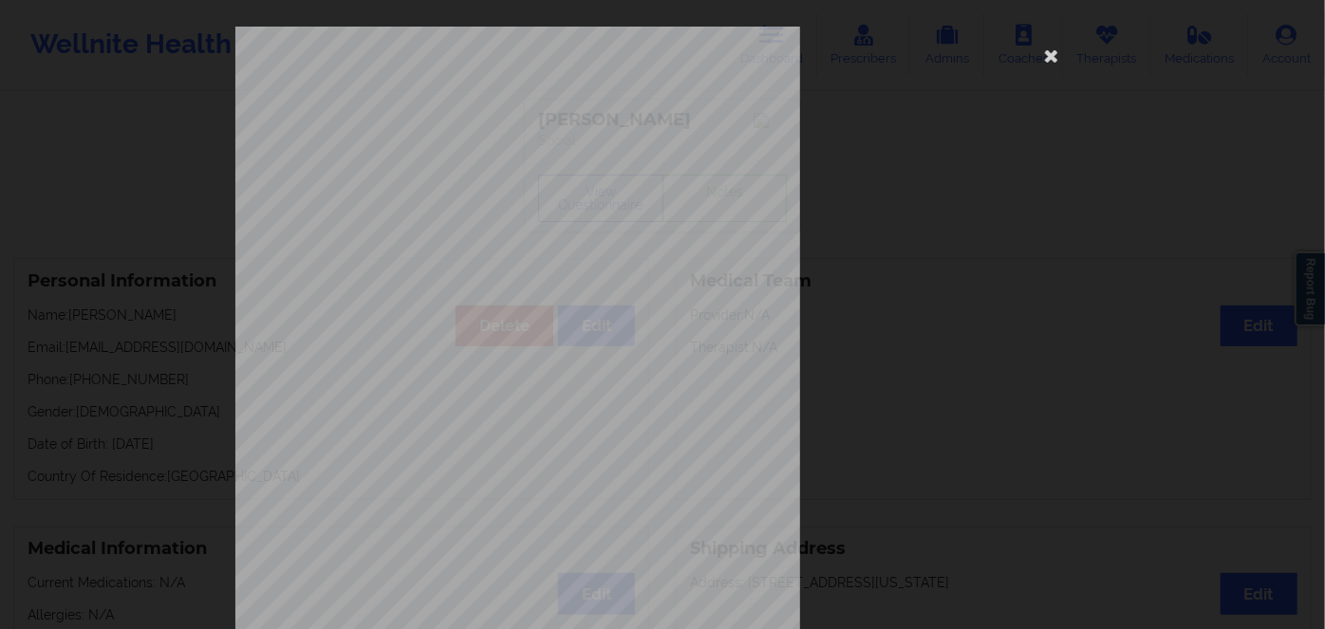
click at [458, 157] on span "ANT745W23007" at bounding box center [465, 161] width 64 height 9
copy span "ANT745W23007"
click at [1043, 53] on icon at bounding box center [1052, 55] width 30 height 30
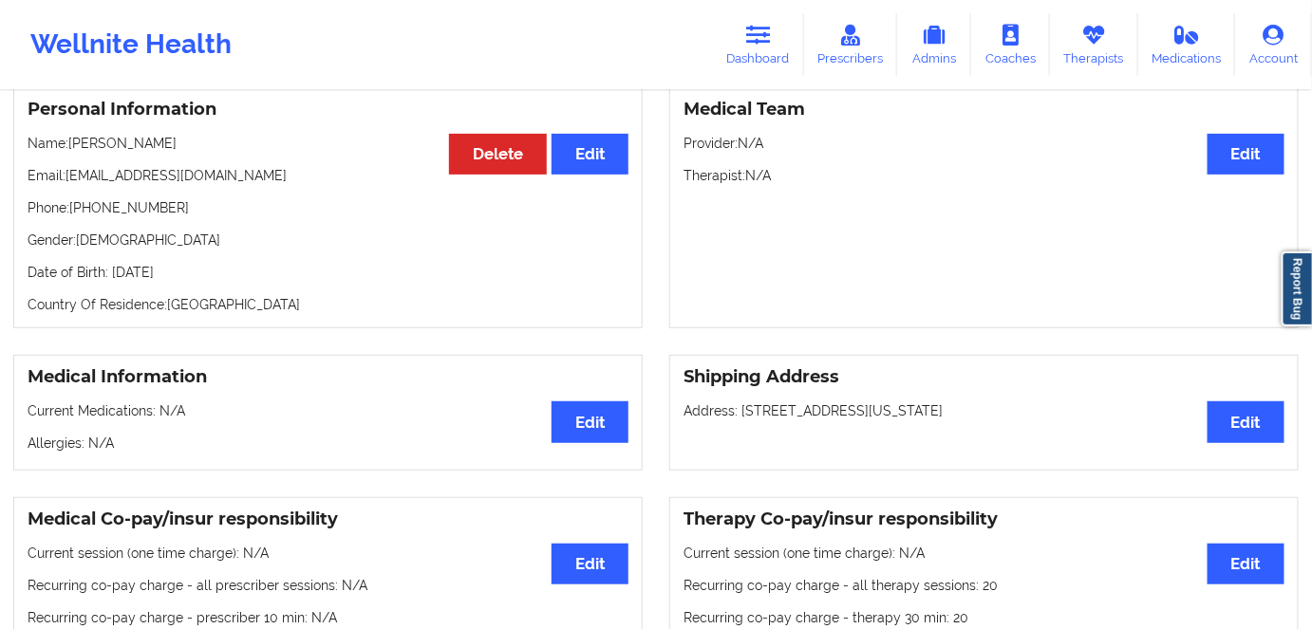
scroll to position [172, 0]
click at [222, 271] on p "Date of Birth: [DEMOGRAPHIC_DATA]" at bounding box center [328, 272] width 601 height 19
copy p "1987"
drag, startPoint x: 180, startPoint y: 141, endPoint x: 71, endPoint y: 144, distance: 109.3
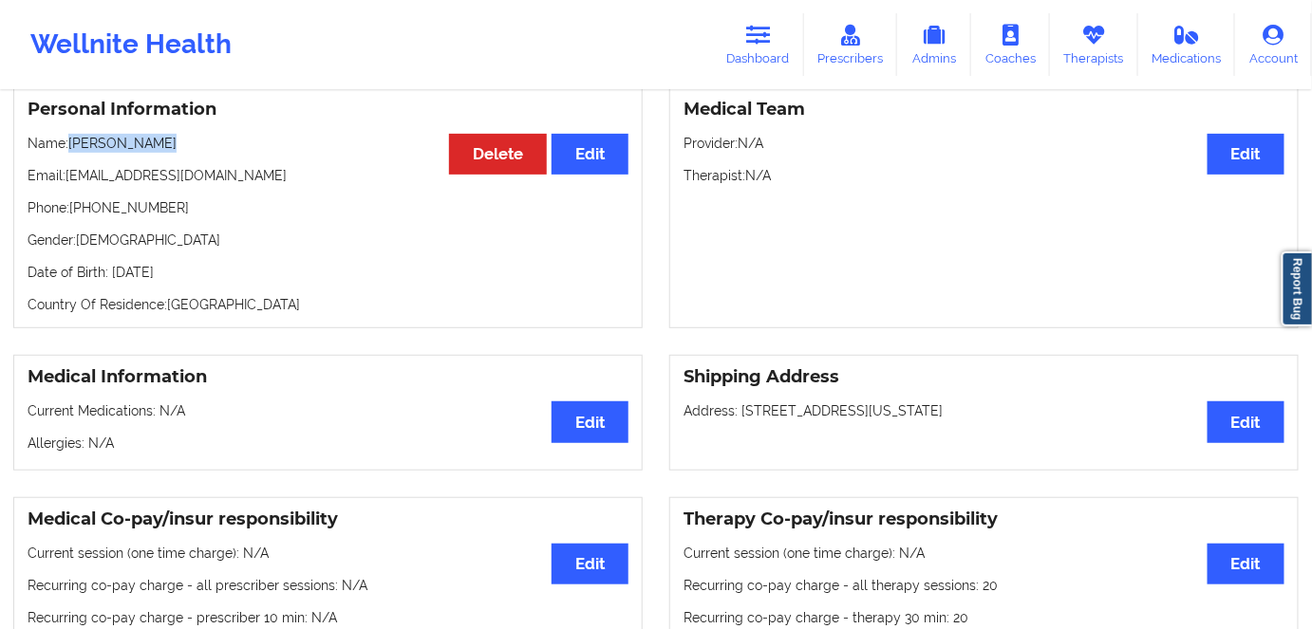
click at [71, 144] on p "Name: [PERSON_NAME]" at bounding box center [328, 143] width 601 height 19
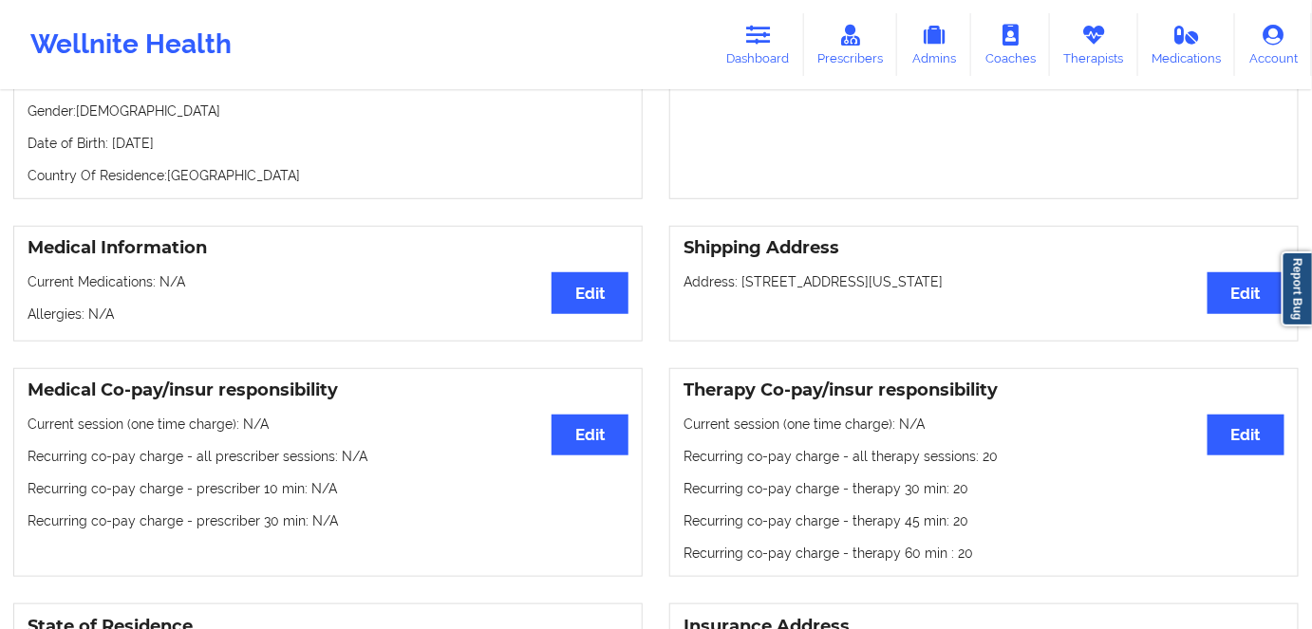
scroll to position [85, 0]
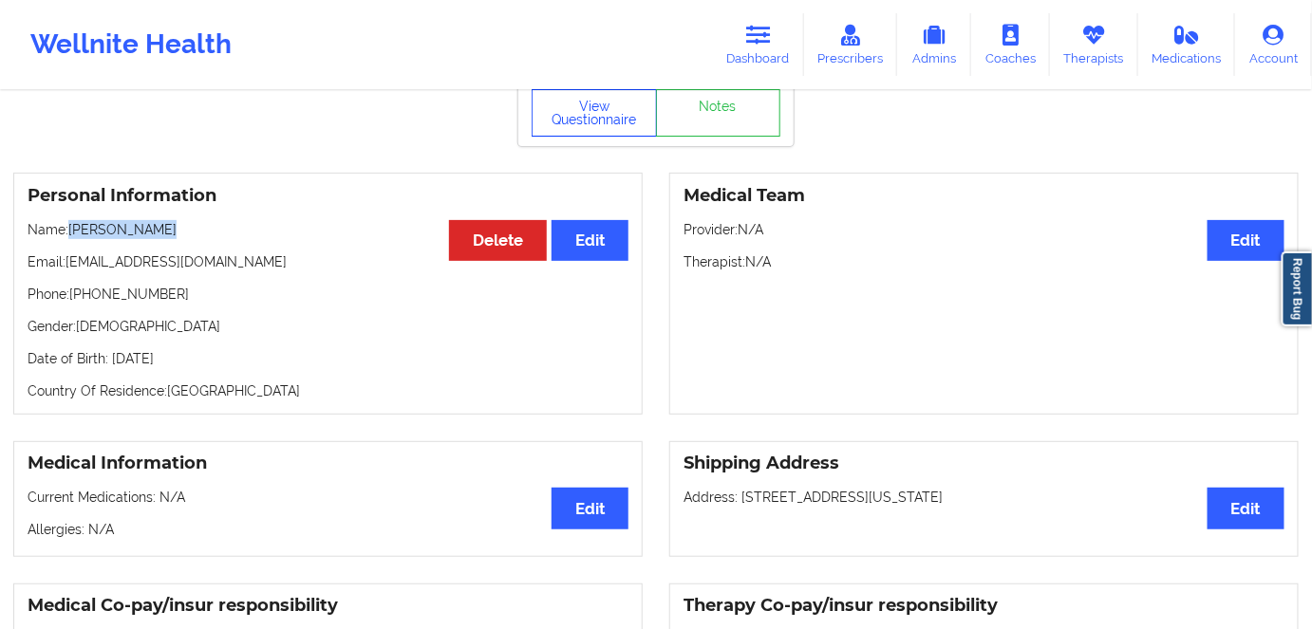
click at [593, 120] on button "View Questionnaire" at bounding box center [594, 112] width 125 height 47
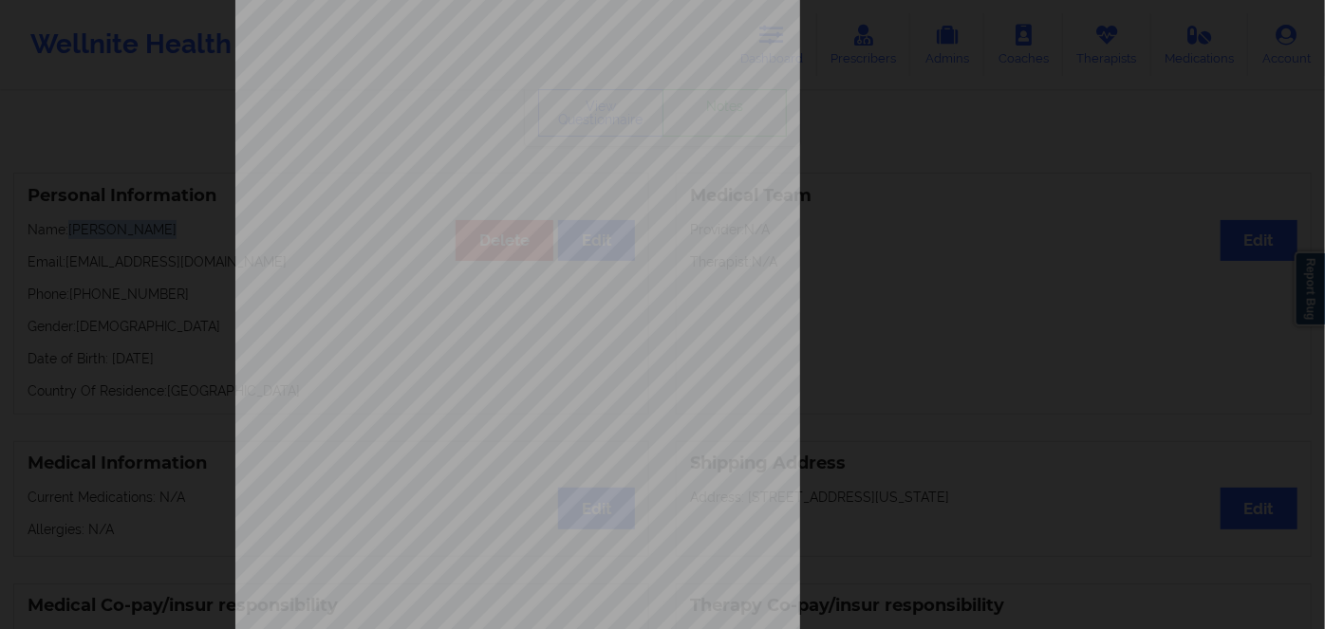
scroll to position [275, 0]
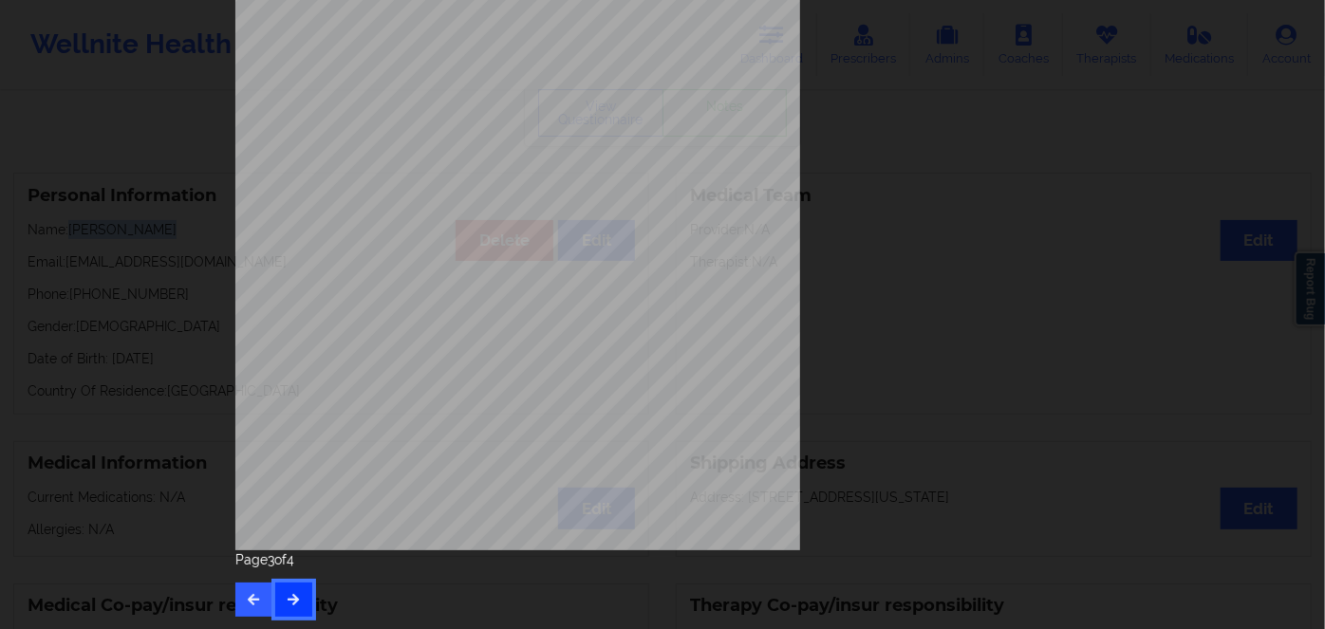
click at [275, 589] on button "button" at bounding box center [293, 600] width 37 height 34
drag, startPoint x: 243, startPoint y: 588, endPoint x: 295, endPoint y: 573, distance: 54.4
click at [245, 589] on button "button" at bounding box center [253, 600] width 37 height 34
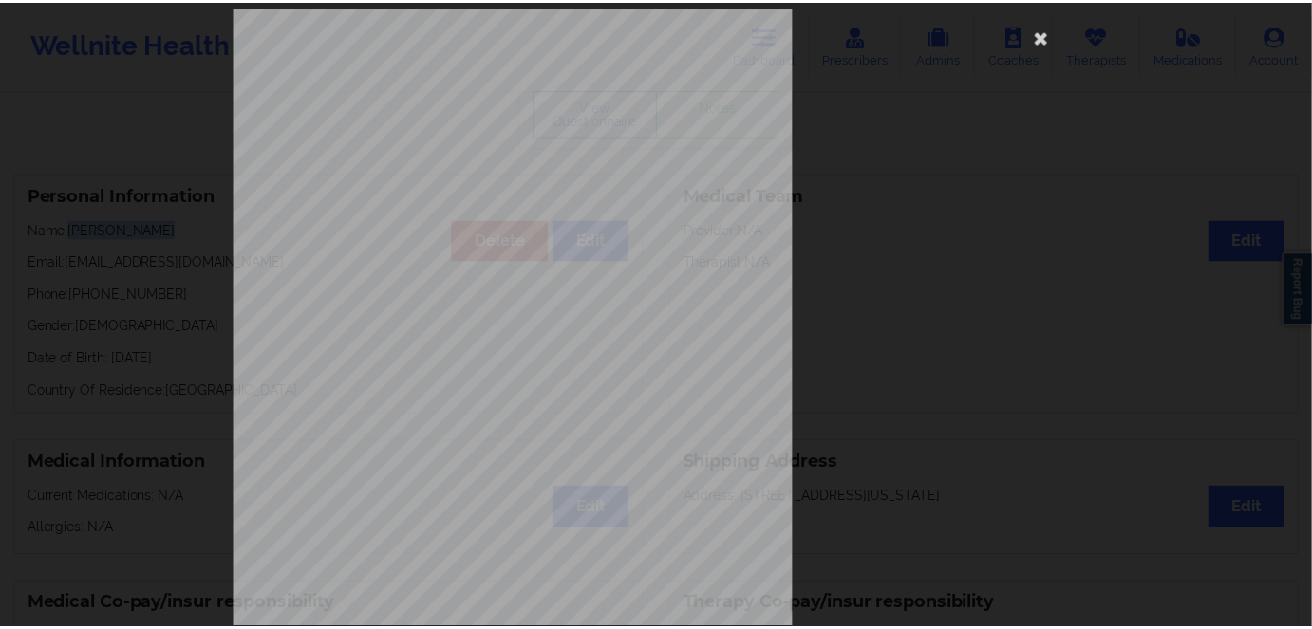
scroll to position [17, 0]
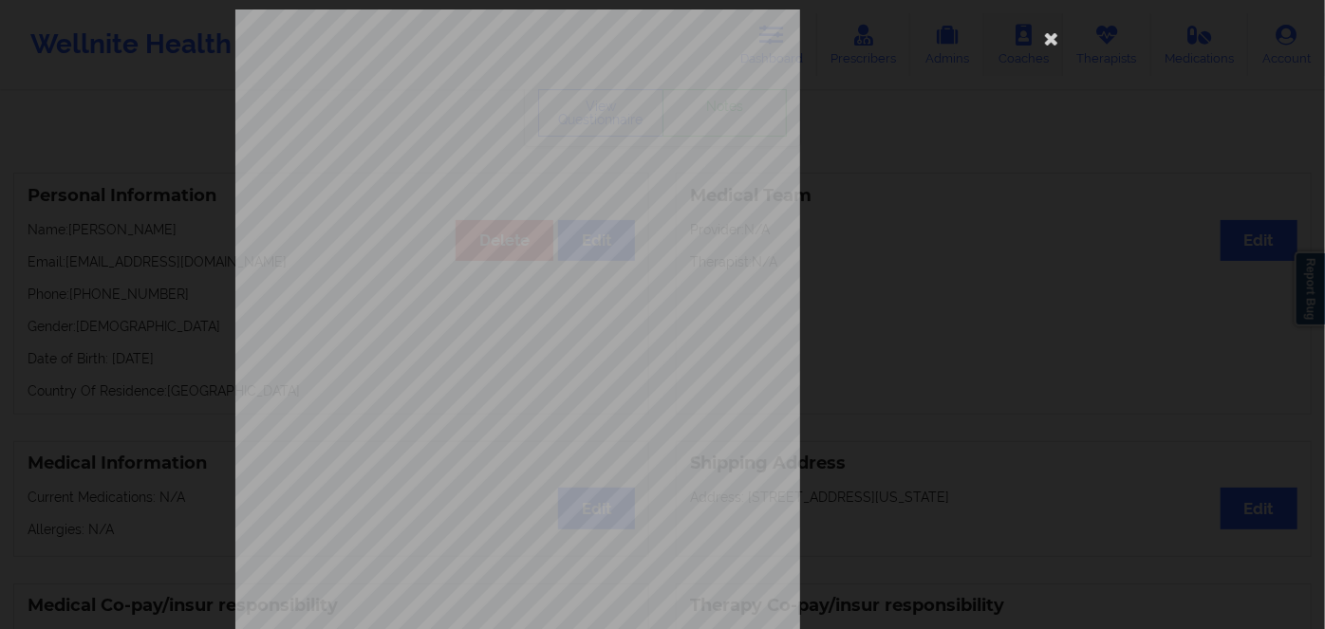
drag, startPoint x: 1053, startPoint y: 33, endPoint x: 1019, endPoint y: 29, distance: 34.4
click at [1048, 33] on icon at bounding box center [1052, 38] width 30 height 30
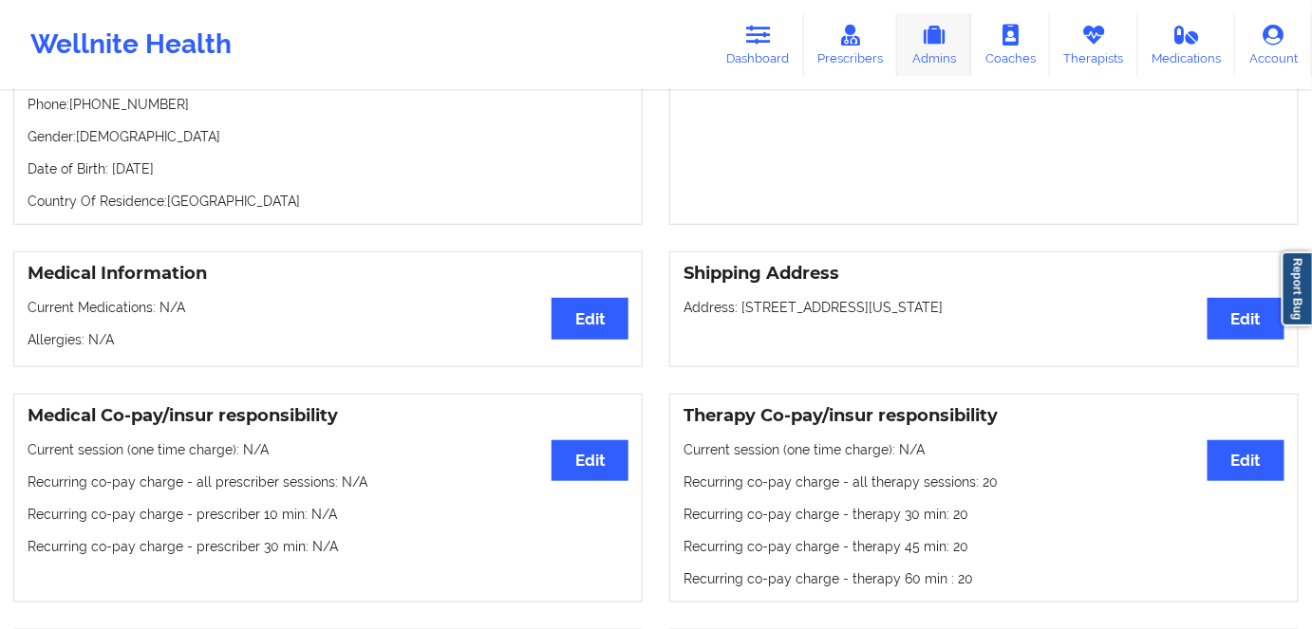
scroll to position [85, 0]
